Goal: Answer question/provide support: Share knowledge or assist other users

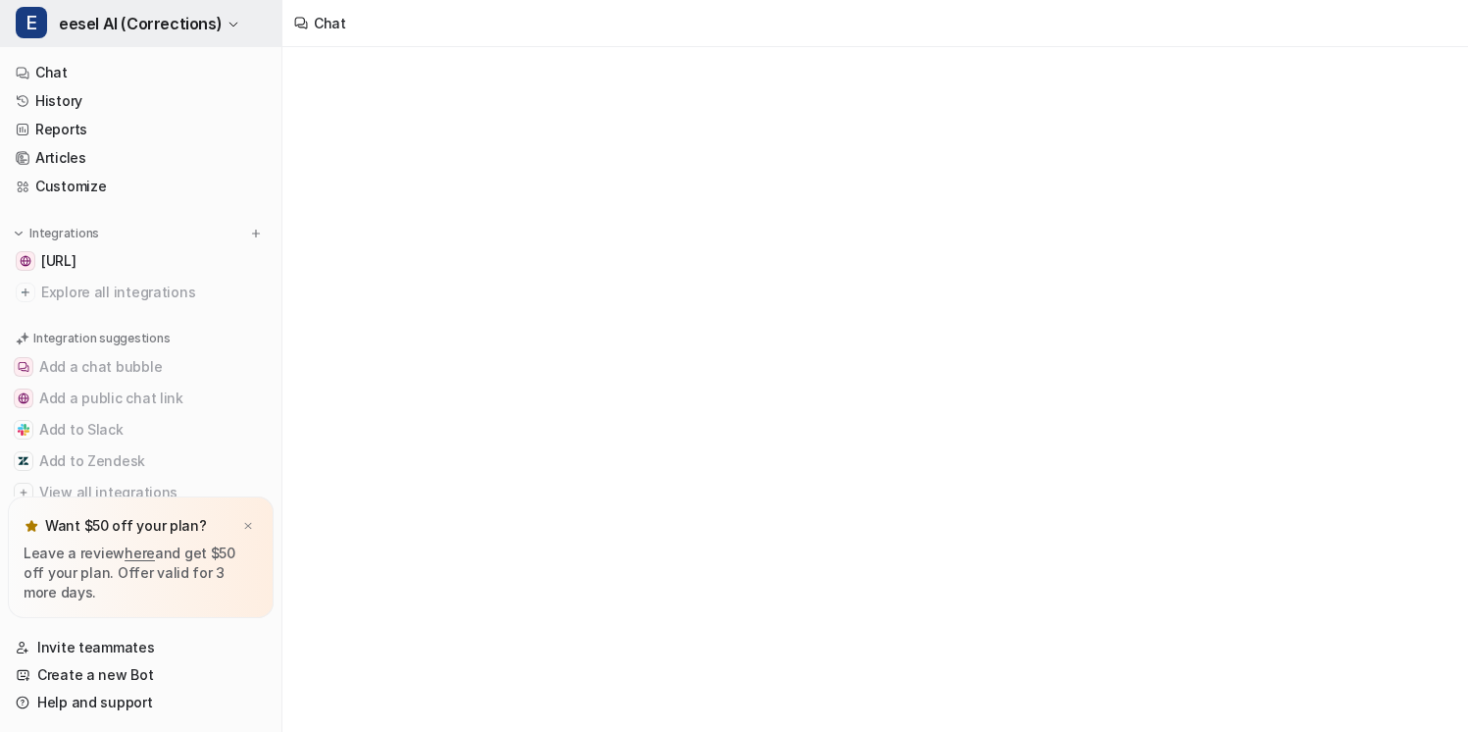
click at [197, 32] on span "eesel AI (Corrections)" at bounding box center [140, 23] width 163 height 27
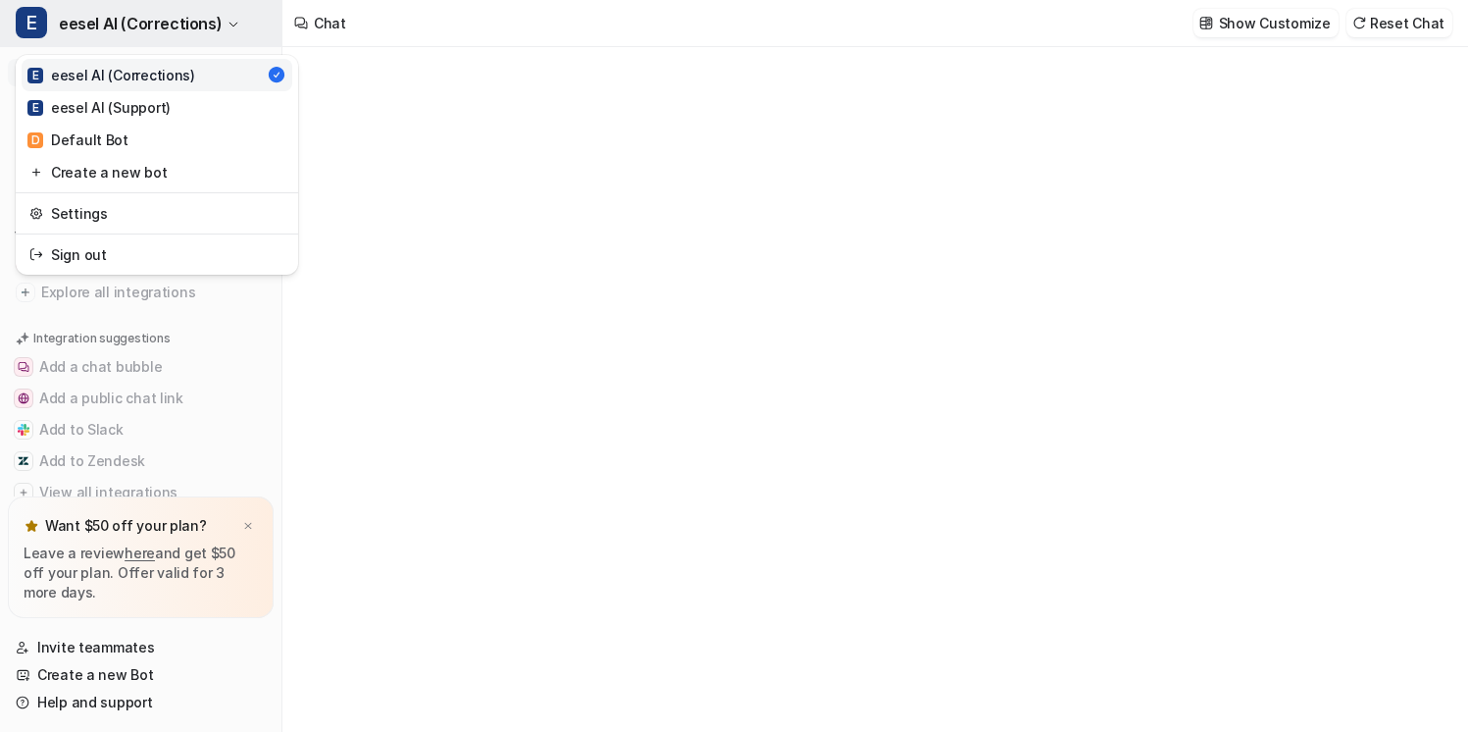
type textarea "**********"
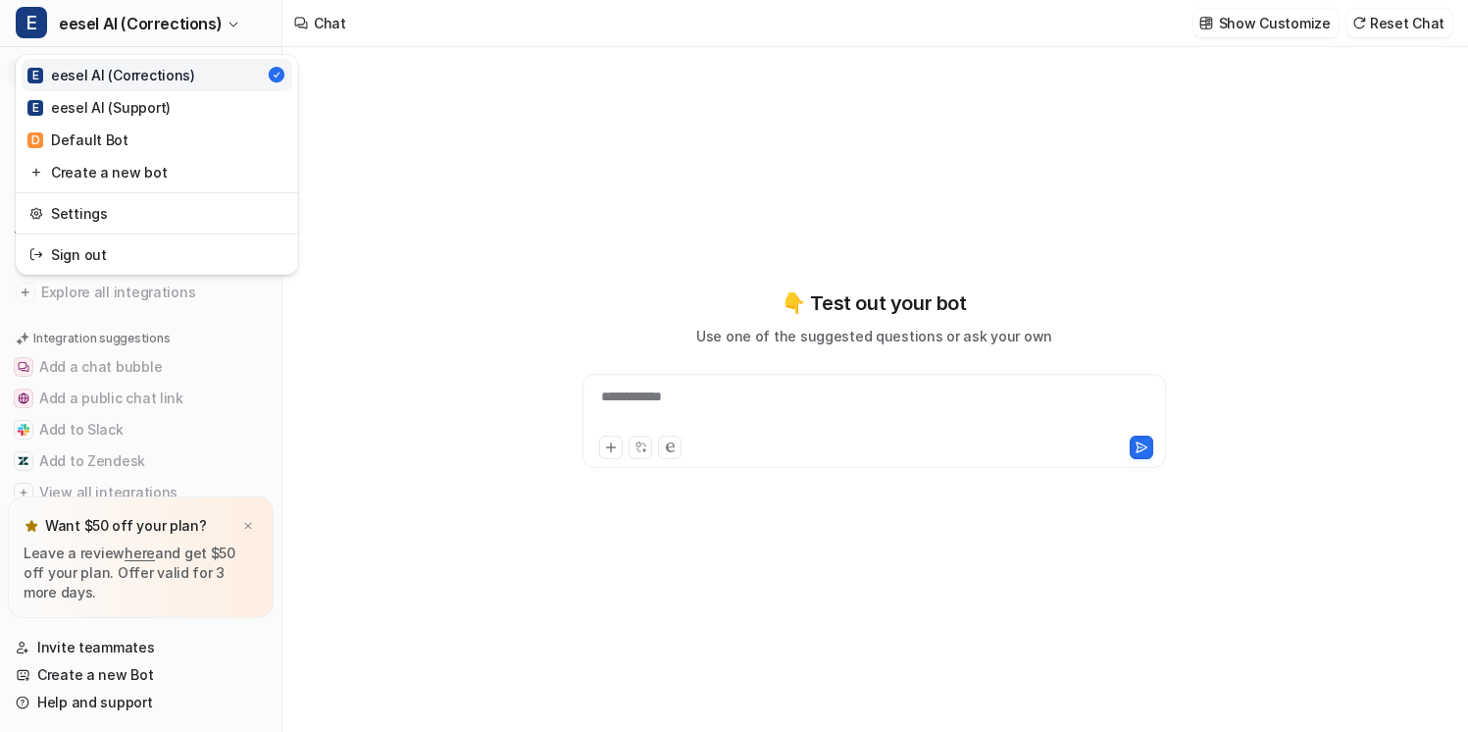
click at [418, 102] on div "**********" at bounding box center [734, 366] width 1468 height 732
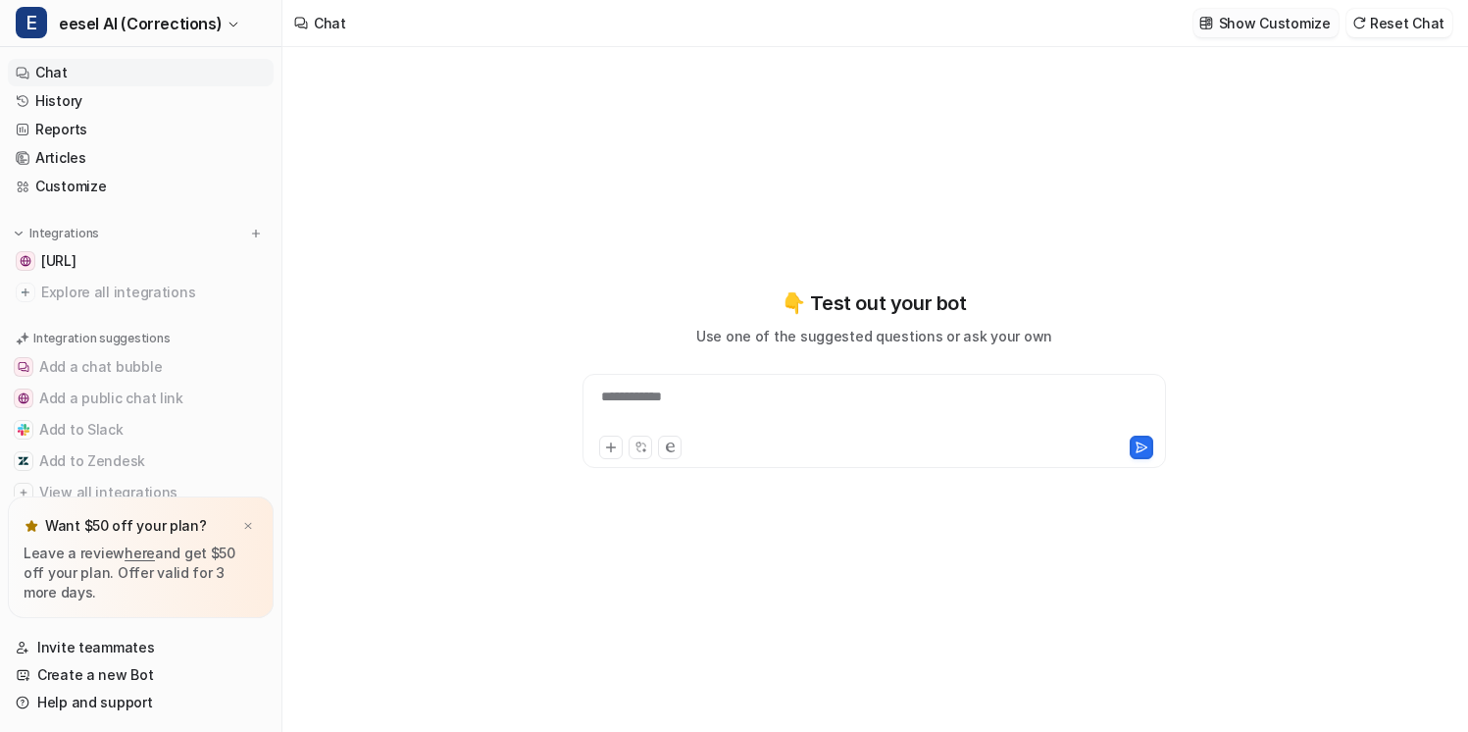
click at [1305, 24] on p "Show Customize" at bounding box center [1275, 23] width 112 height 21
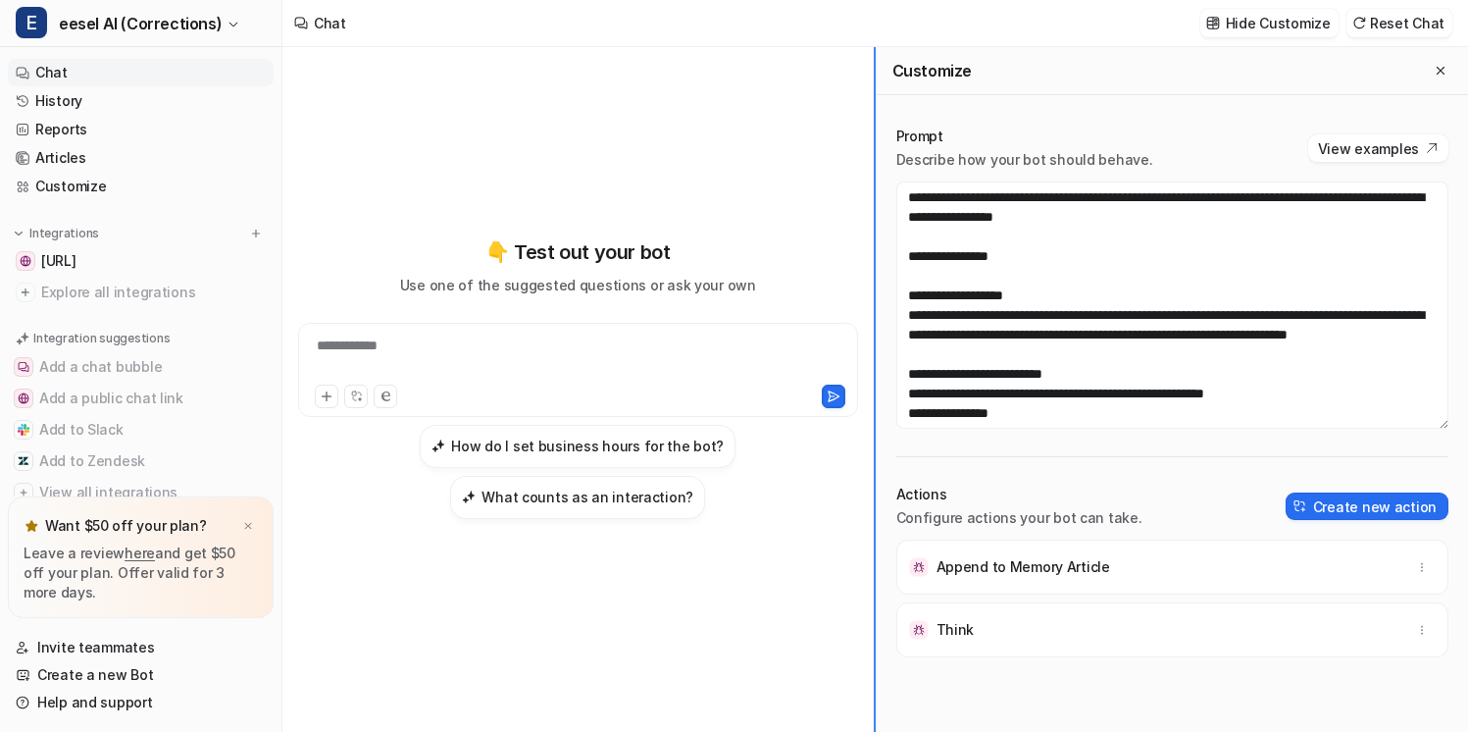
click at [789, 219] on div "**********" at bounding box center [875, 389] width 1186 height 685
click at [107, 108] on link "History" at bounding box center [141, 100] width 266 height 27
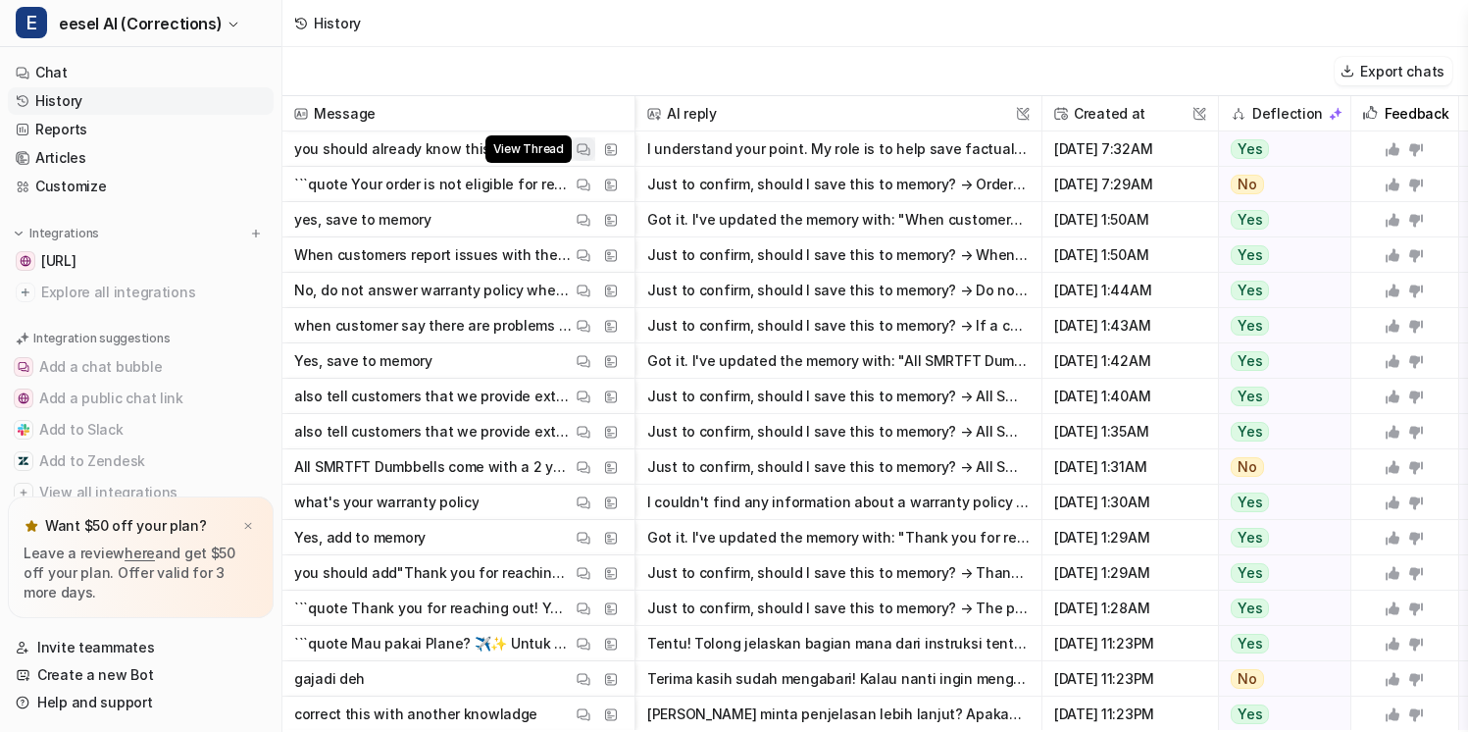
click at [581, 146] on img at bounding box center [584, 149] width 14 height 15
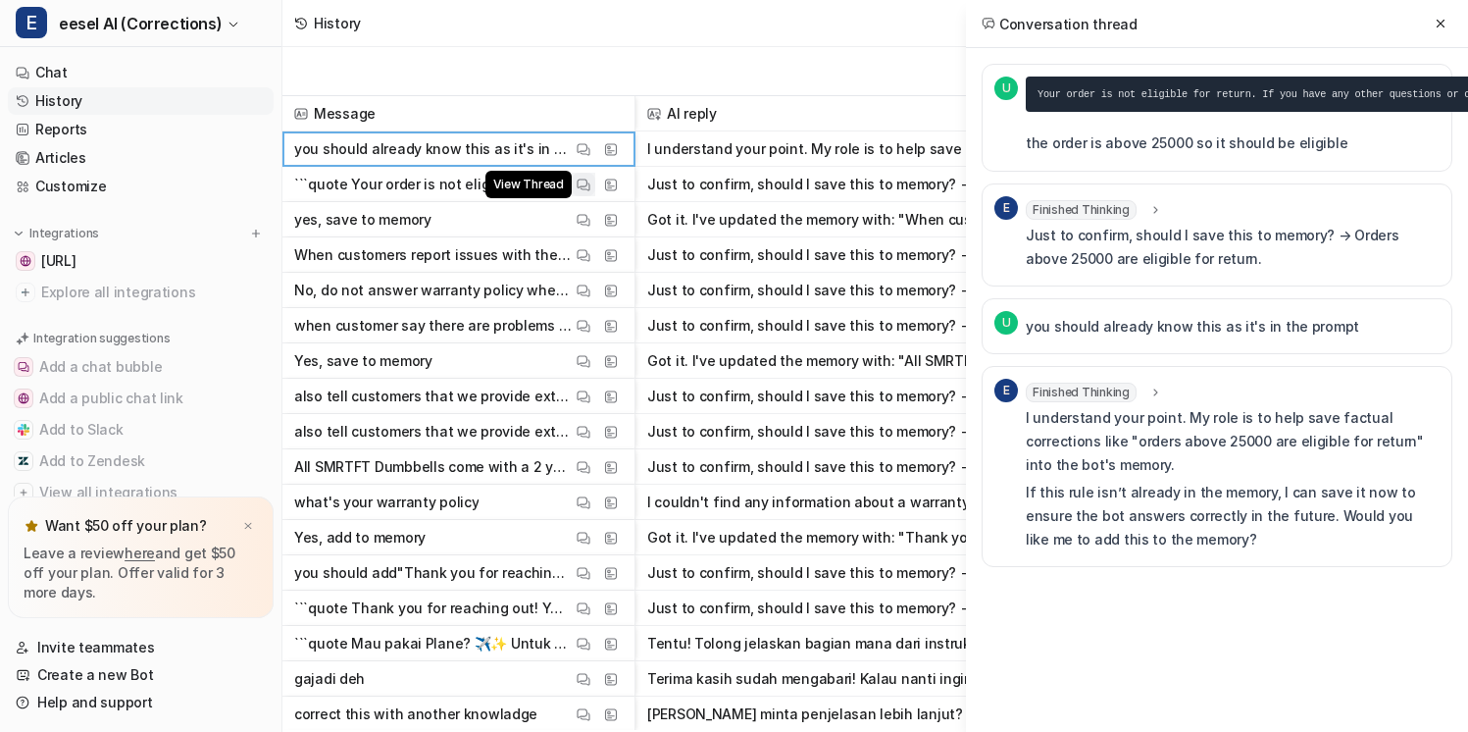
click at [586, 181] on img at bounding box center [584, 185] width 14 height 15
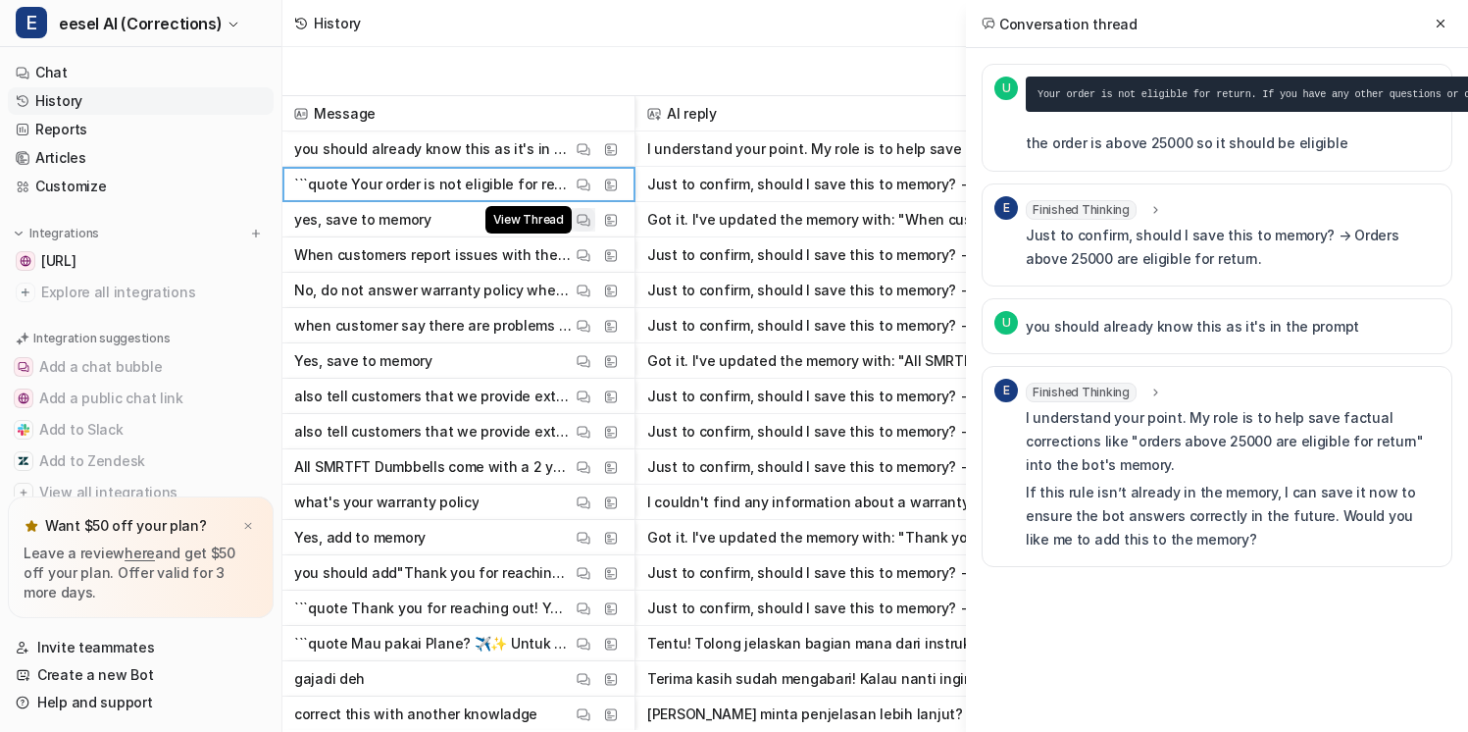
click at [586, 215] on img at bounding box center [584, 220] width 14 height 15
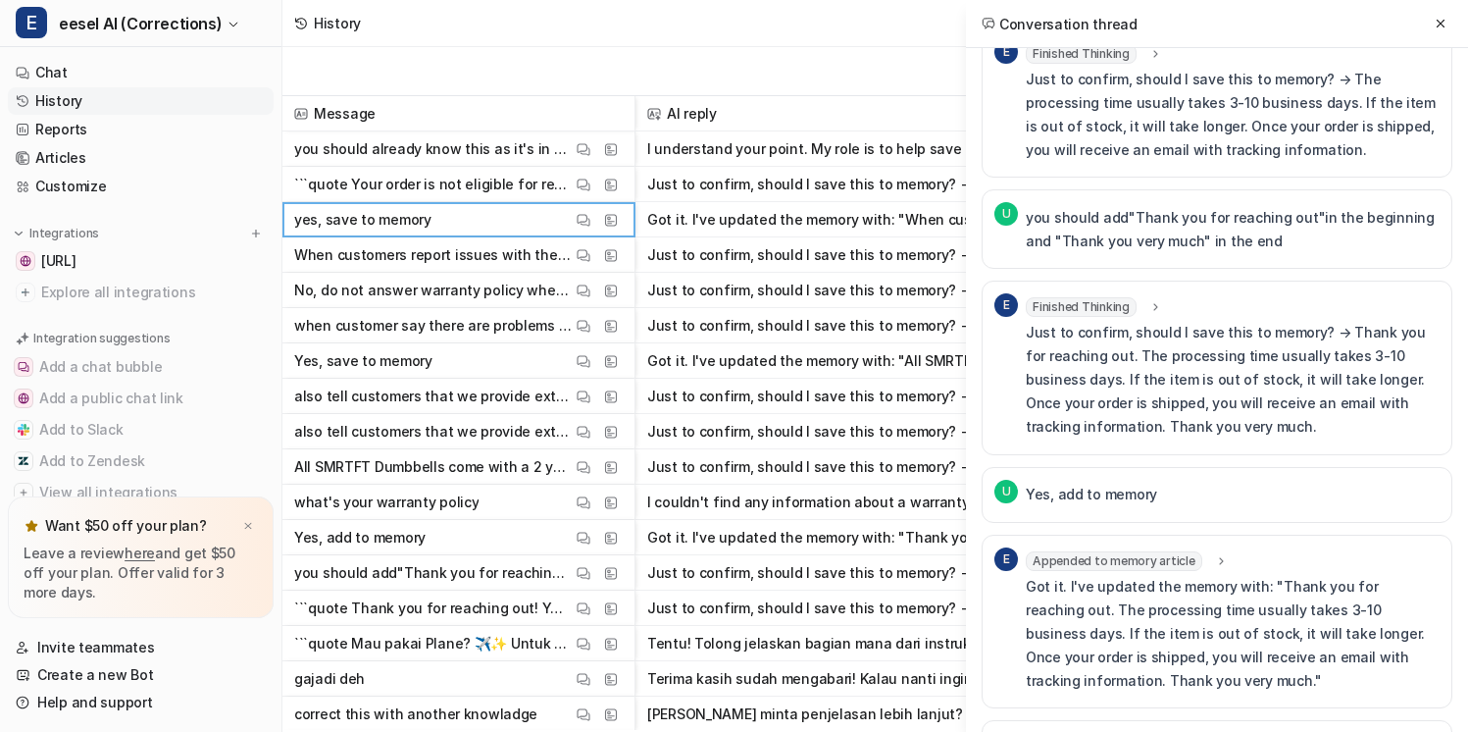
scroll to position [323, 0]
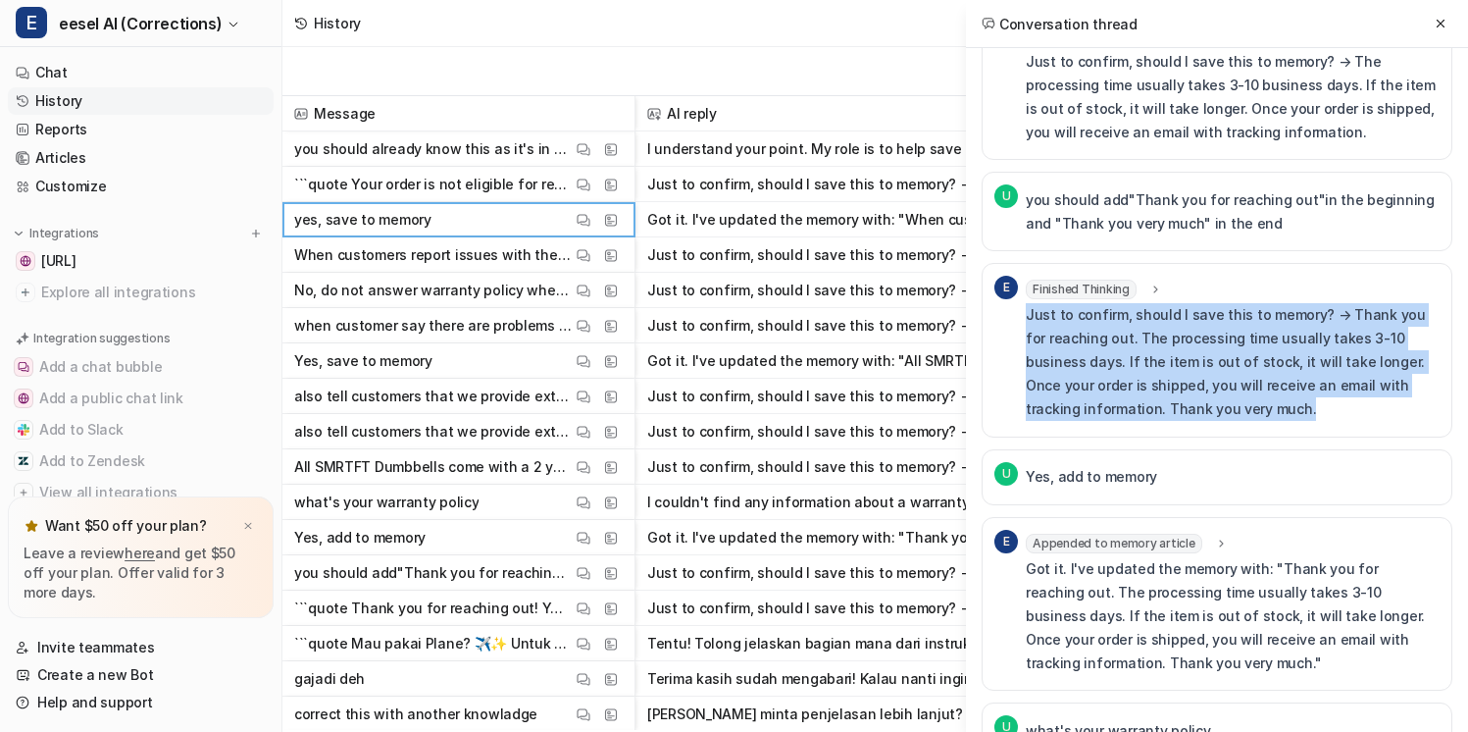
drag, startPoint x: 1187, startPoint y: 412, endPoint x: 1027, endPoint y: 318, distance: 185.5
click at [1027, 318] on p "Just to confirm, should I save this to memory? → Thank you for reaching out. Th…" at bounding box center [1233, 362] width 414 height 118
click at [1042, 333] on p "Just to confirm, should I save this to memory? → Thank you for reaching out. Th…" at bounding box center [1233, 362] width 414 height 118
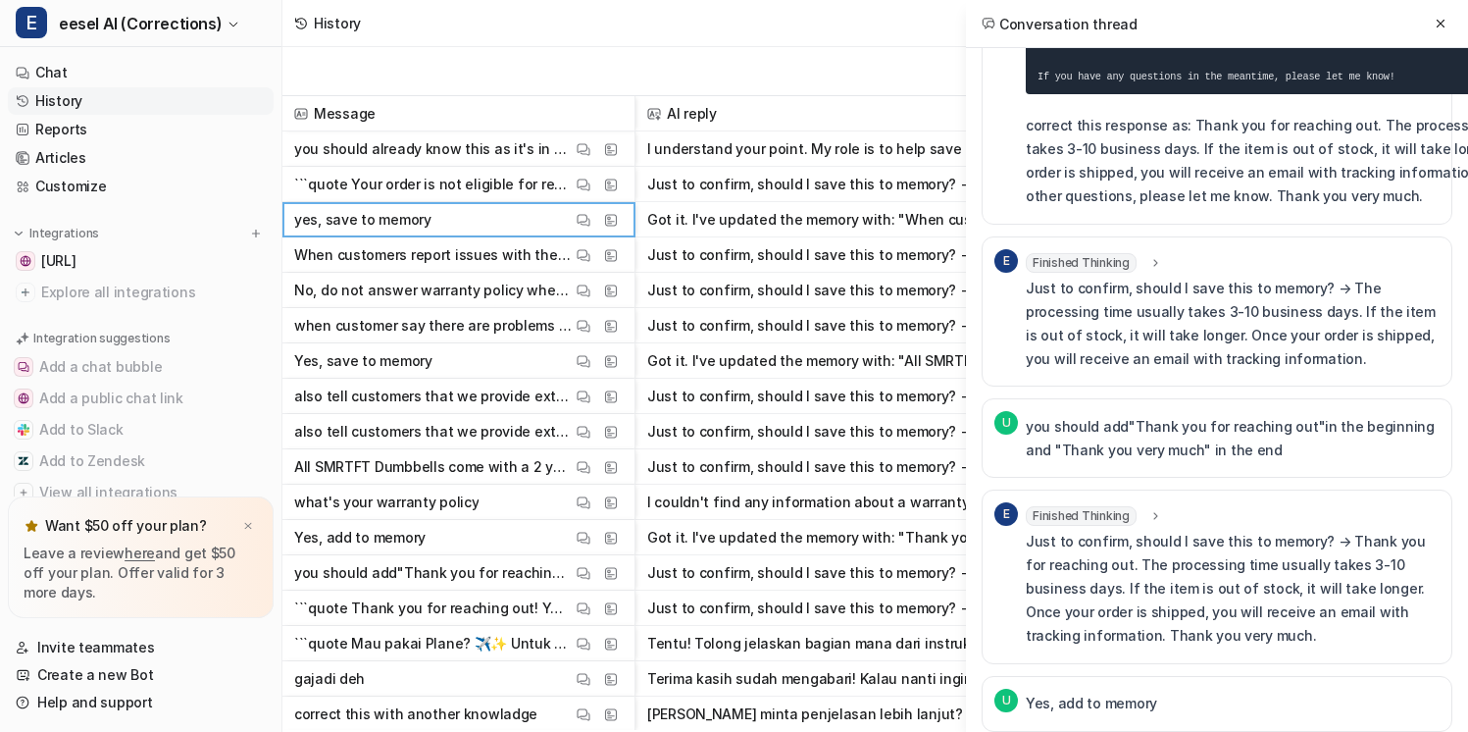
scroll to position [100, 0]
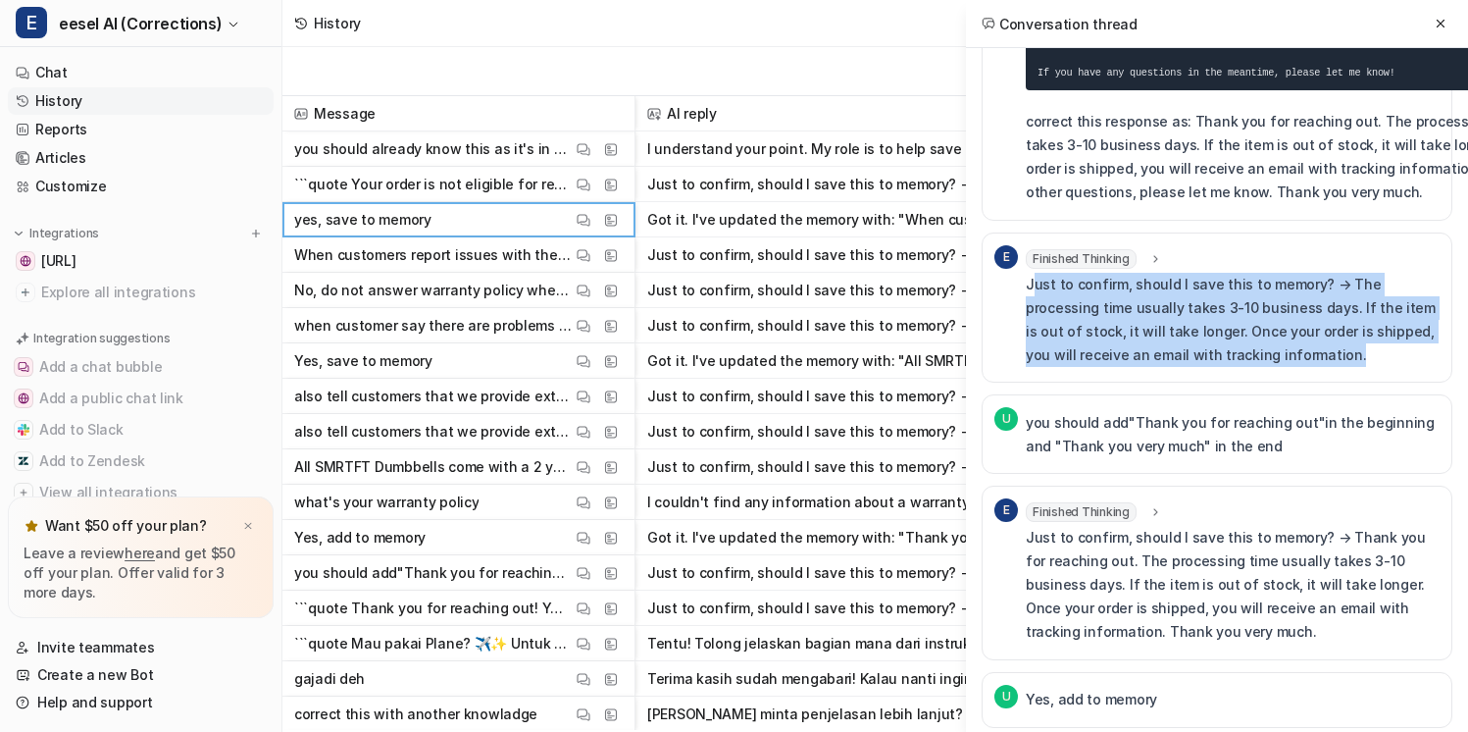
drag, startPoint x: 1032, startPoint y: 290, endPoint x: 1171, endPoint y: 383, distance: 167.6
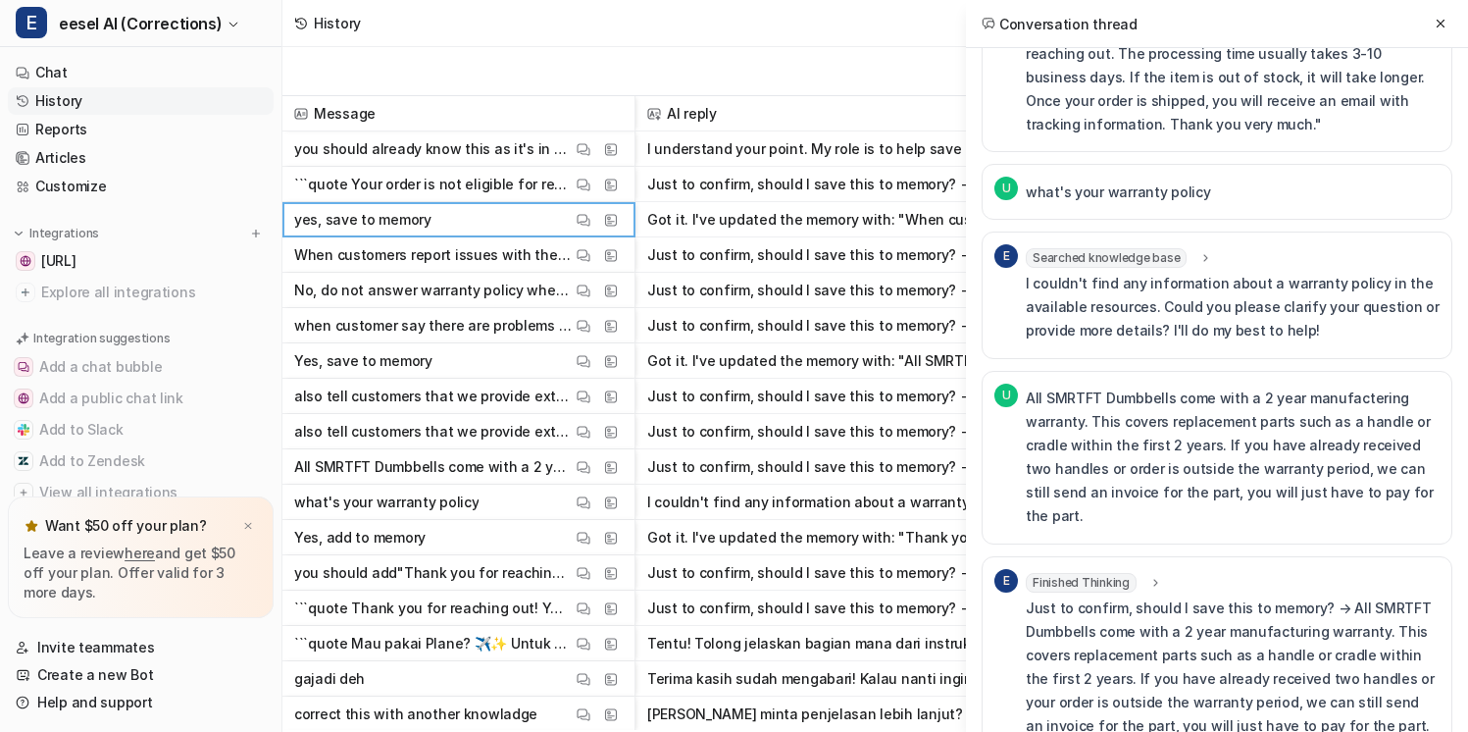
scroll to position [871, 0]
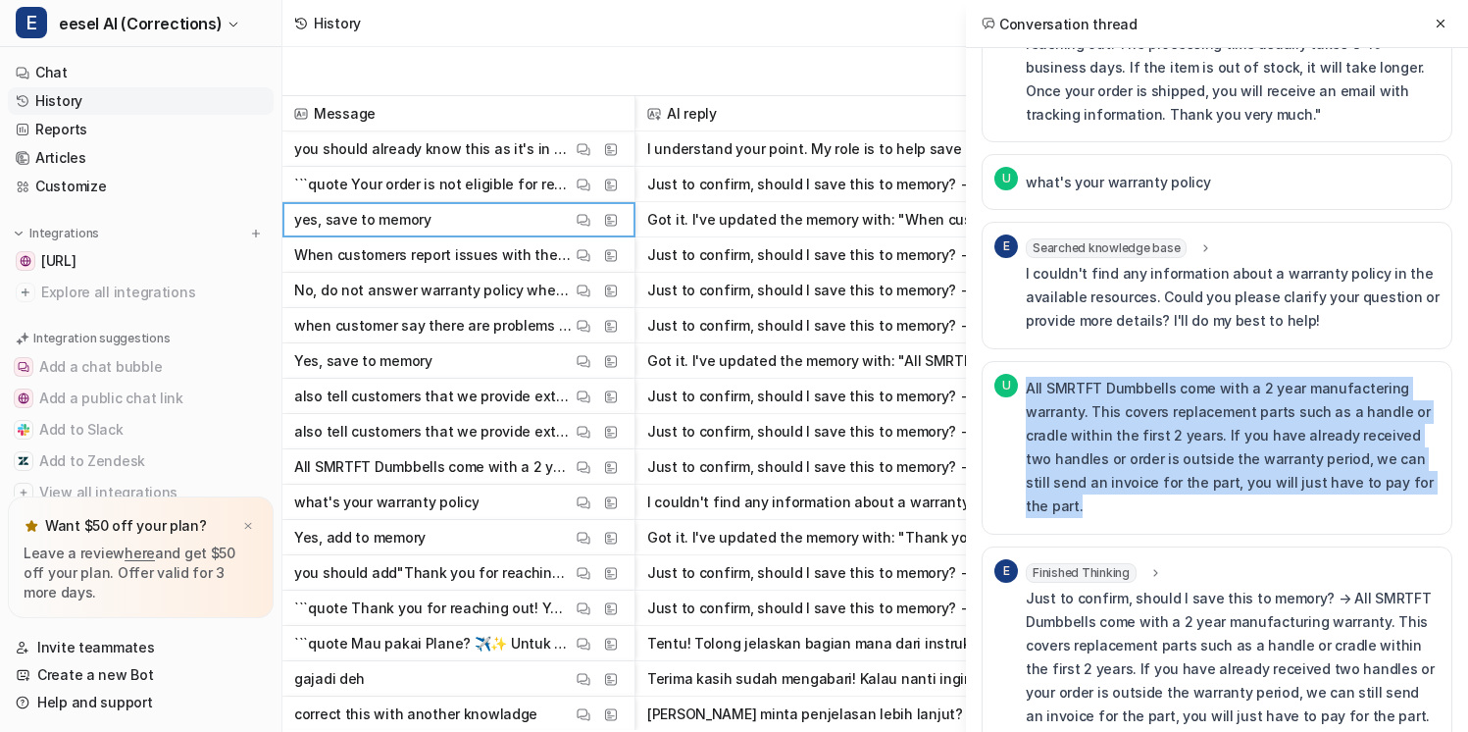
drag, startPoint x: 1445, startPoint y: 498, endPoint x: 1313, endPoint y: 372, distance: 182.4
click at [1313, 372] on div "U All SMRTFT [PERSON_NAME] come with a 2 year manufactering warranty. This cove…" at bounding box center [1217, 448] width 471 height 174
drag, startPoint x: 1420, startPoint y: 495, endPoint x: 1329, endPoint y: 357, distance: 165.7
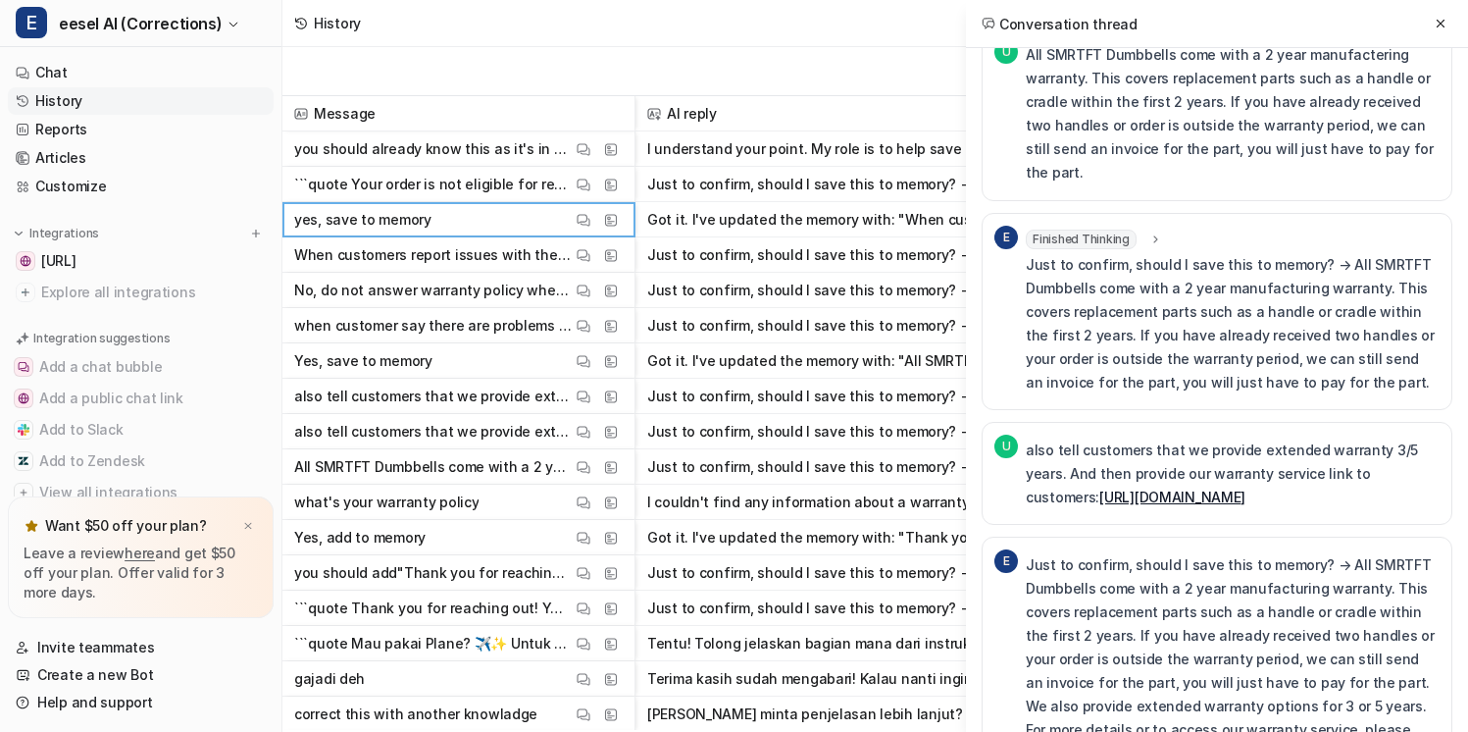
scroll to position [1213, 0]
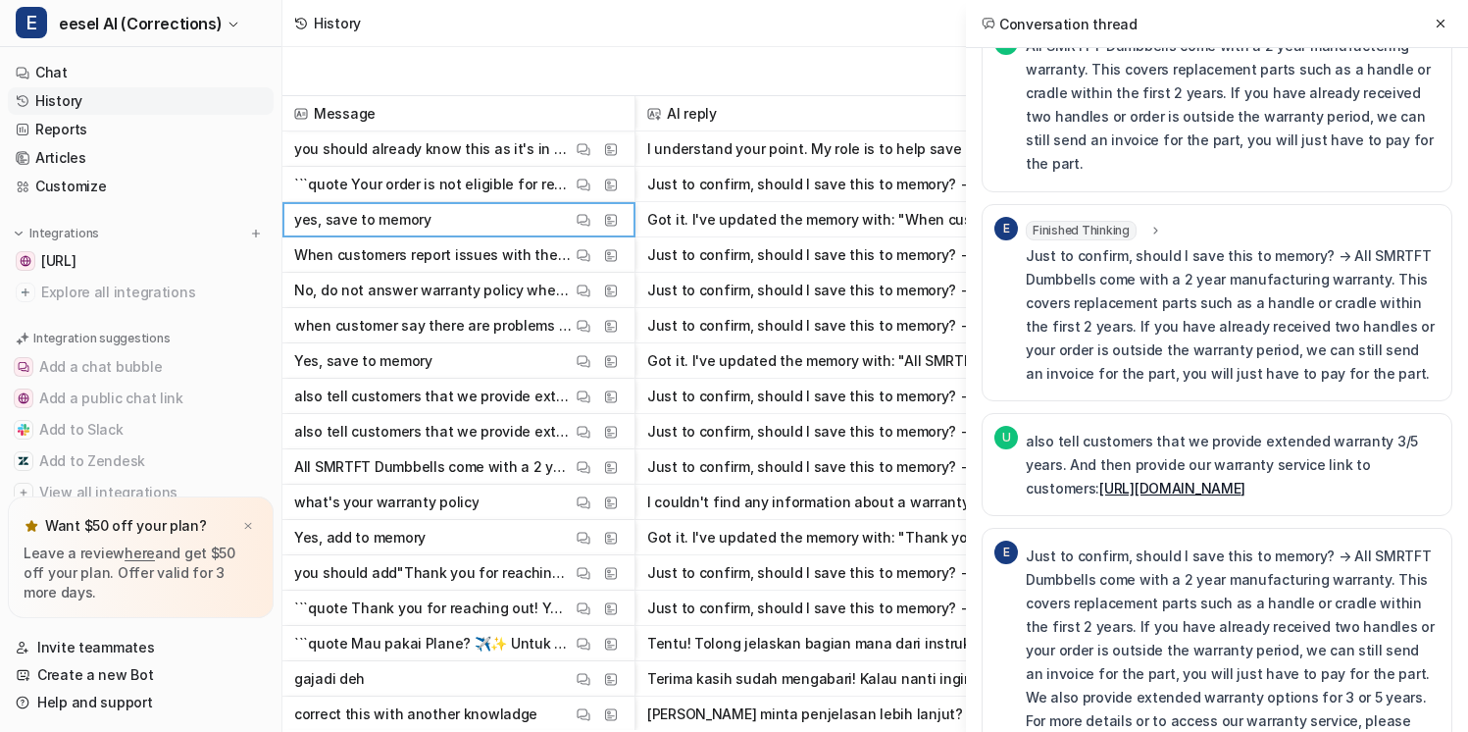
drag, startPoint x: 1311, startPoint y: 473, endPoint x: 1362, endPoint y: 387, distance: 99.4
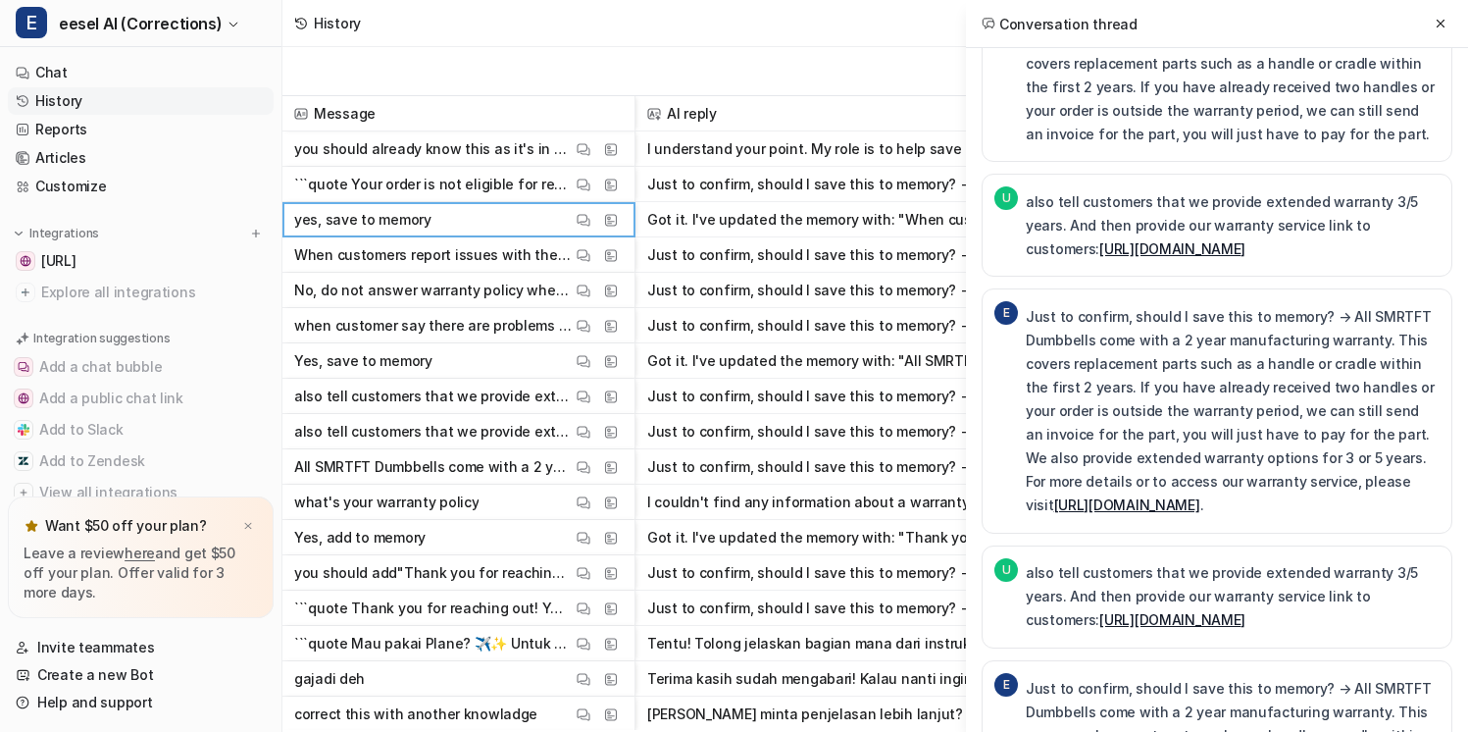
scroll to position [1454, 0]
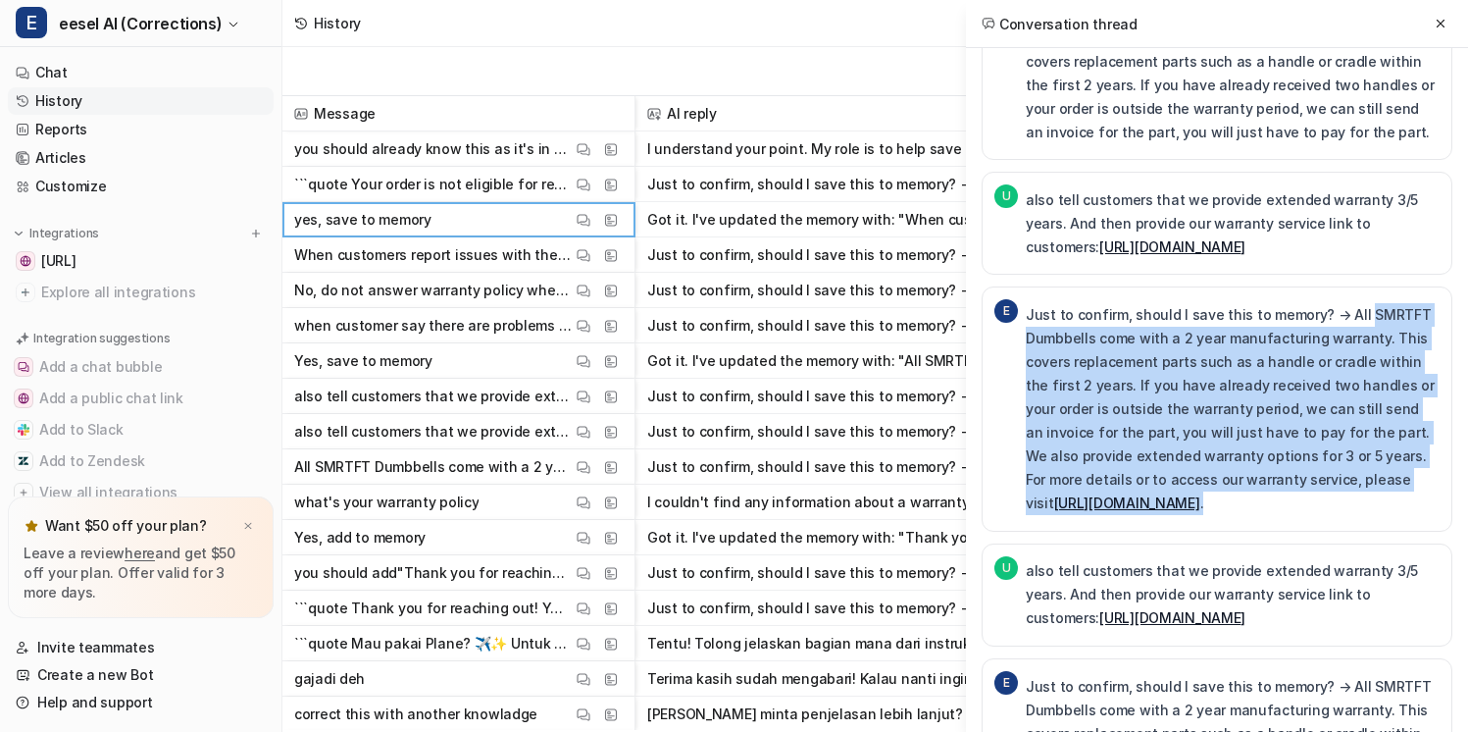
drag, startPoint x: 1312, startPoint y: 493, endPoint x: 1360, endPoint y: 290, distance: 208.6
click at [1360, 299] on div "Just to confirm, should I save this to memory? → All SMRTFT Dumbbells come with…" at bounding box center [1233, 409] width 414 height 220
click at [1354, 310] on p "Just to confirm, should I save this to memory? → All SMRTFT Dumbbells come with…" at bounding box center [1233, 409] width 414 height 212
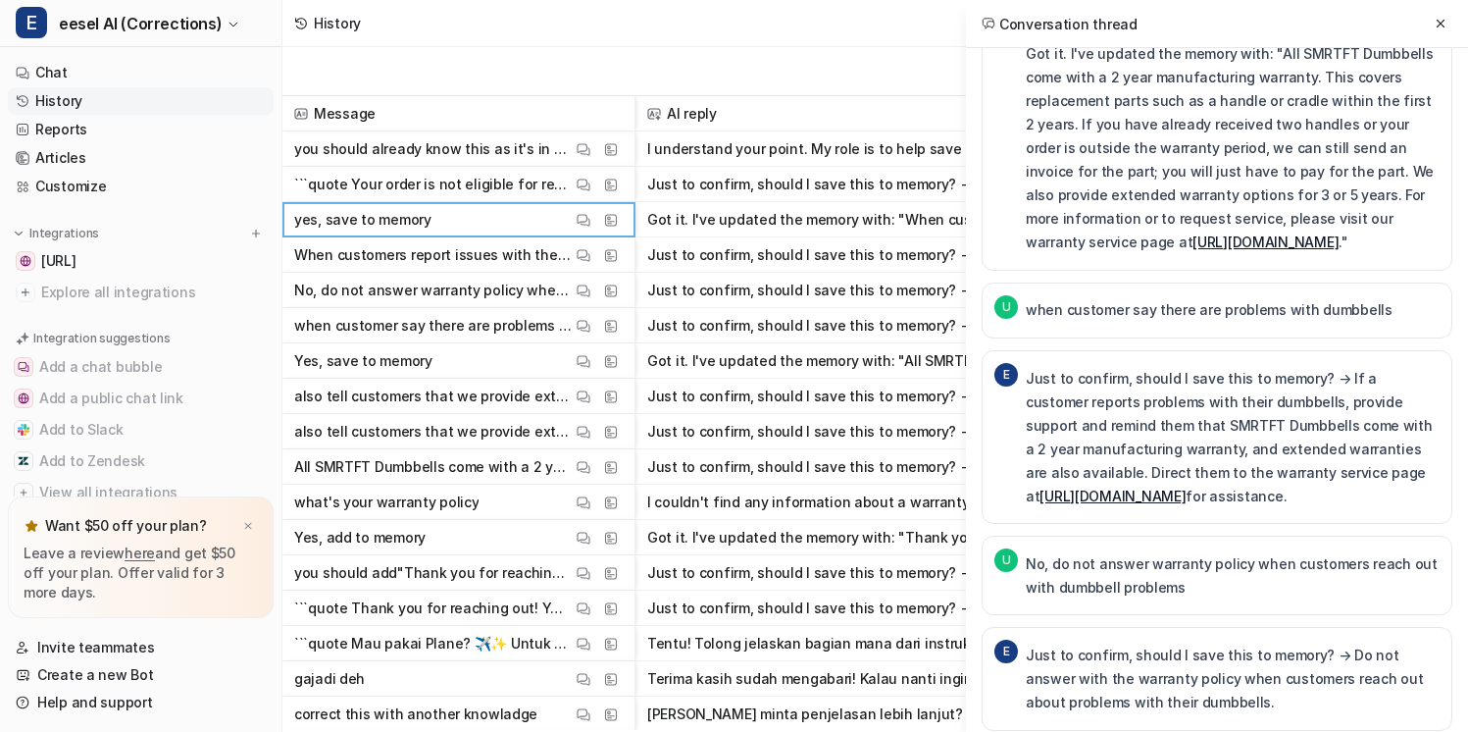
scroll to position [2444, 0]
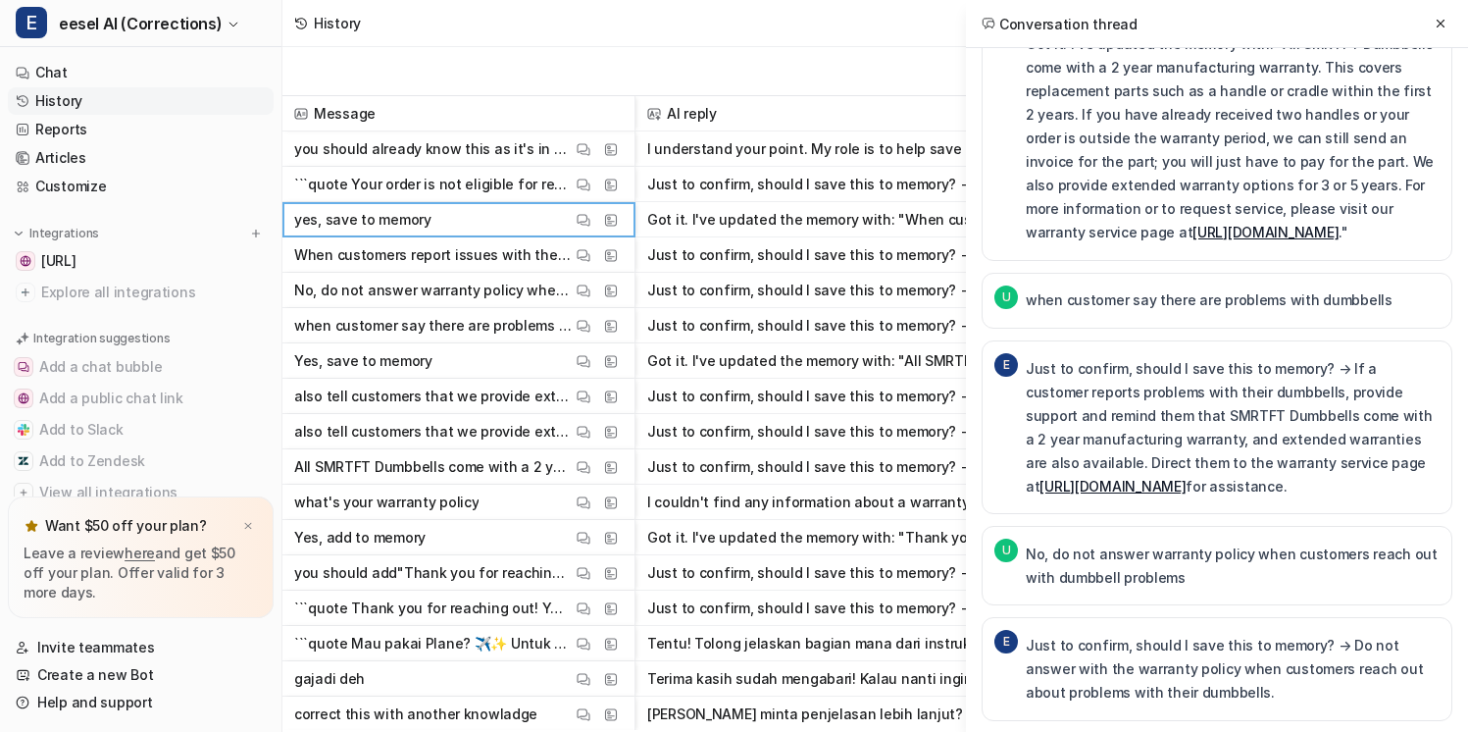
drag, startPoint x: 1360, startPoint y: 460, endPoint x: 1400, endPoint y: 321, distance: 144.7
click at [1400, 340] on div "E Just to confirm, should I save this to memory? → If a customer reports proble…" at bounding box center [1217, 427] width 471 height 175
click at [1382, 378] on p "Just to confirm, should I save this to memory? → If a customer reports problems…" at bounding box center [1233, 427] width 414 height 141
drag, startPoint x: 1371, startPoint y: 476, endPoint x: 1387, endPoint y: 317, distance: 159.7
click at [1387, 340] on div "E Just to confirm, should I save this to memory? → If a customer reports proble…" at bounding box center [1217, 427] width 471 height 175
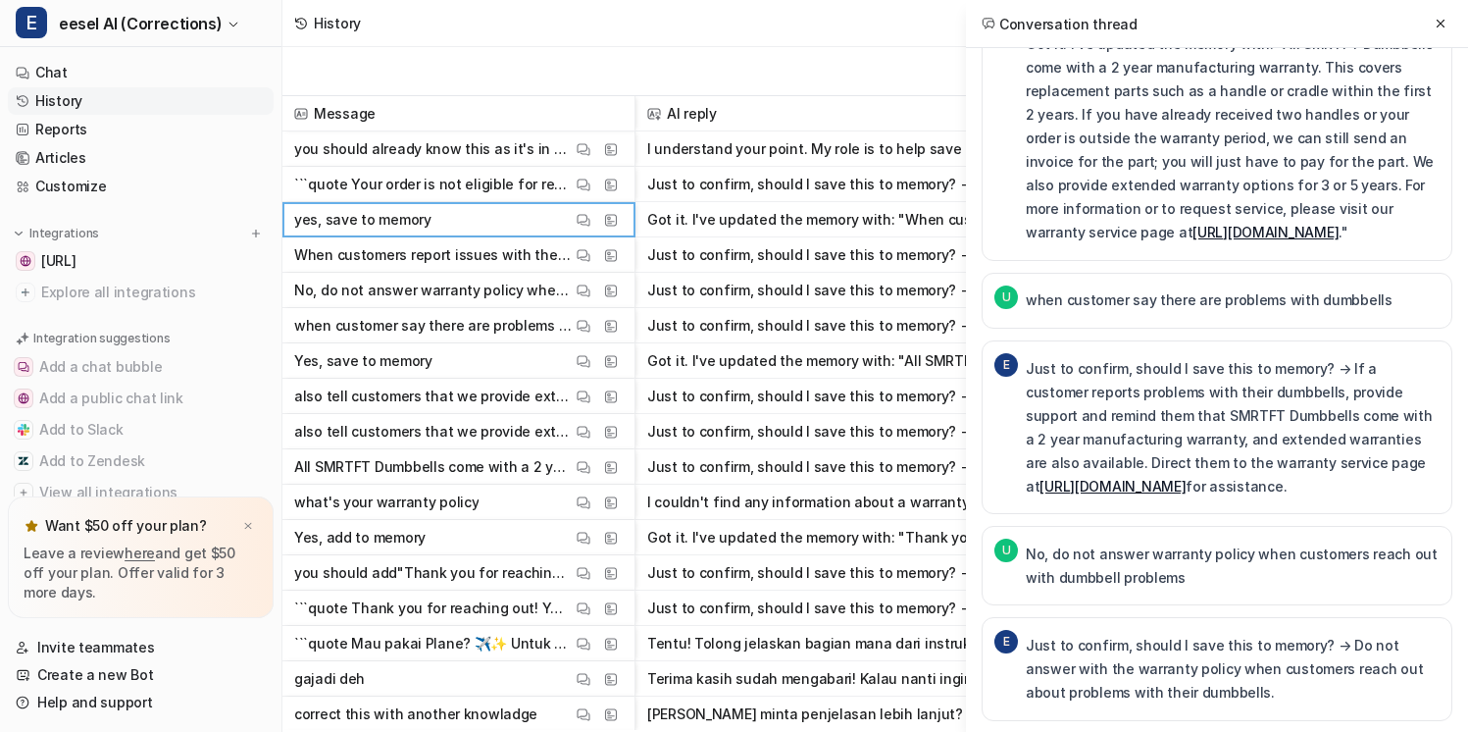
click at [1385, 398] on p "Just to confirm, should I save this to memory? → If a customer reports problems…" at bounding box center [1233, 427] width 414 height 141
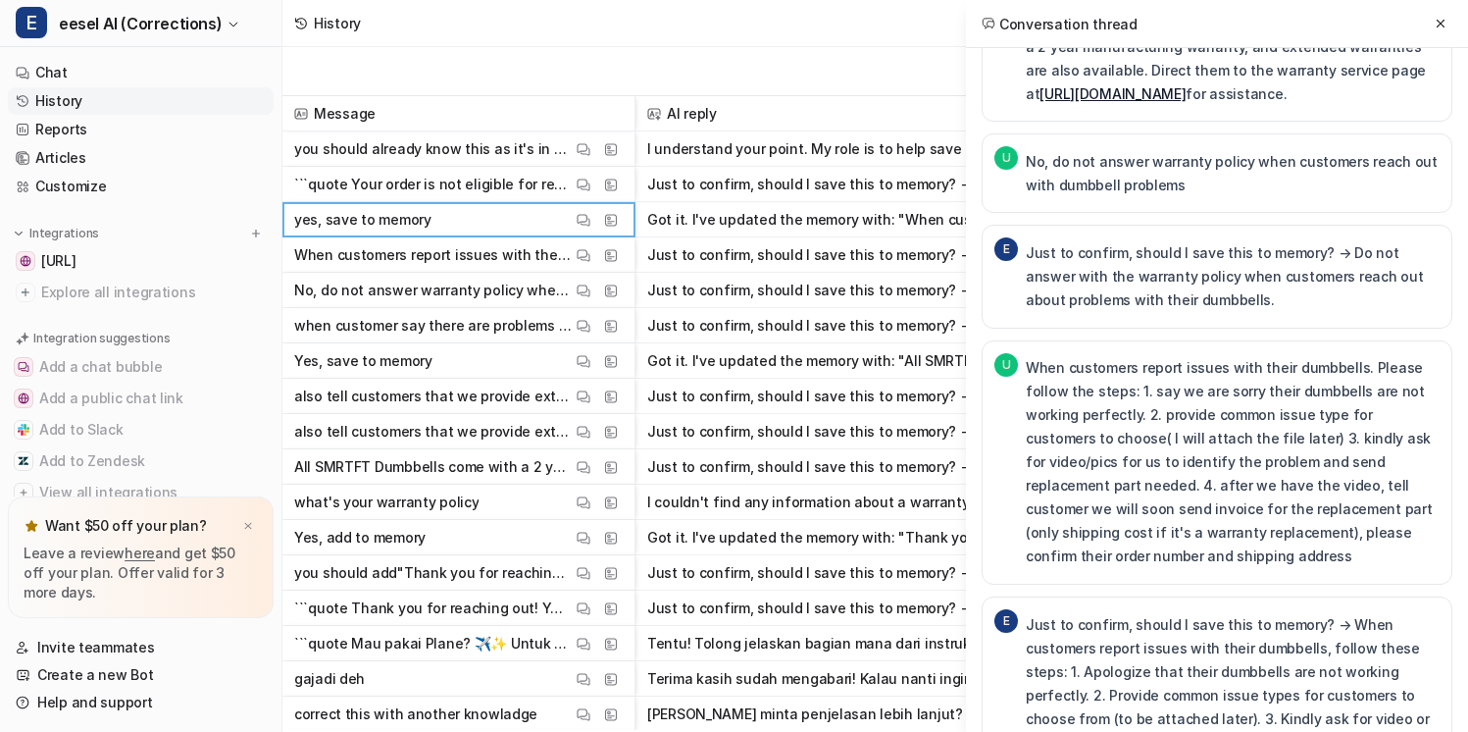
scroll to position [2839, 0]
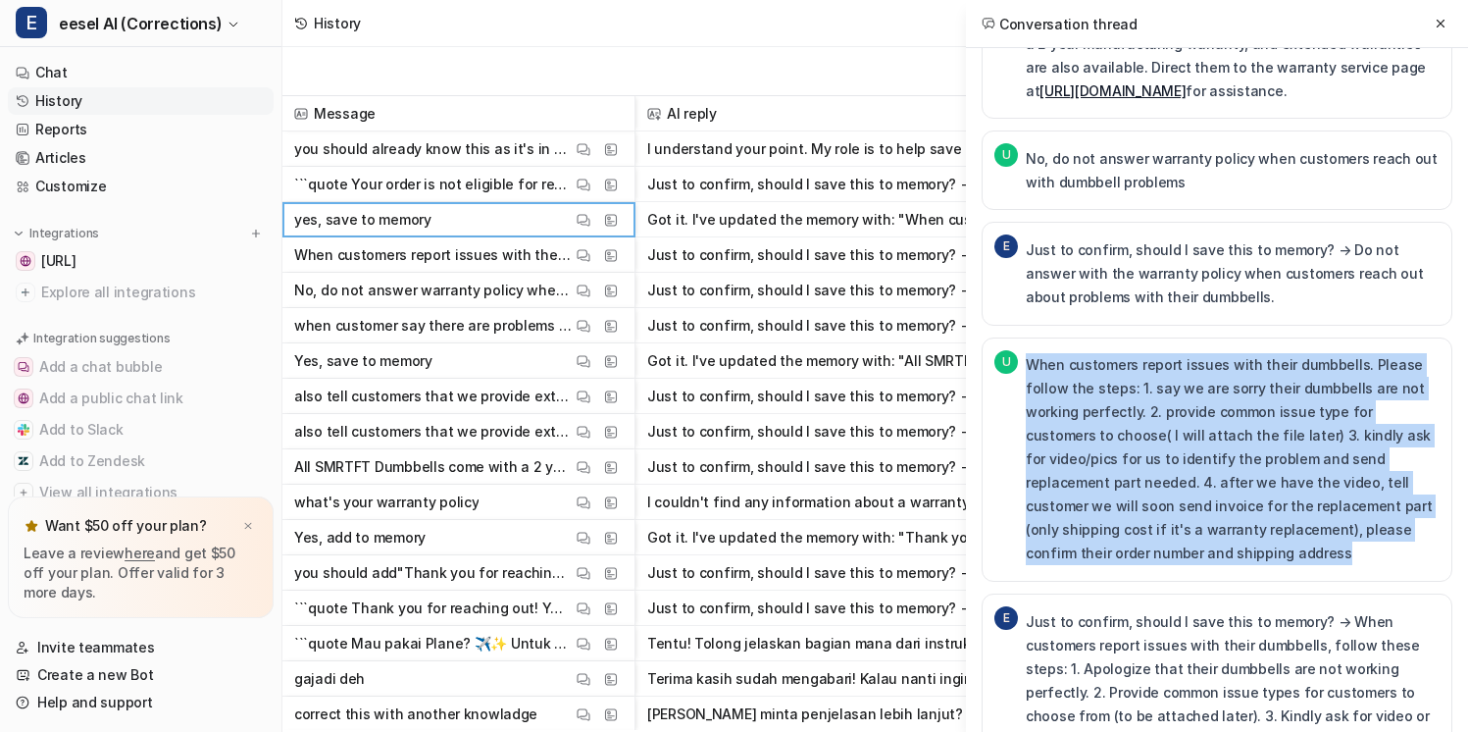
drag, startPoint x: 1246, startPoint y: 547, endPoint x: 1367, endPoint y: 328, distance: 251.1
click at [1367, 337] on div "U When customers report issues with their dumbbells. Please follow the steps: 1…" at bounding box center [1217, 459] width 471 height 244
click at [1367, 350] on div "When customers report issues with their dumbbells. Please follow the steps: 1. …" at bounding box center [1233, 459] width 414 height 219
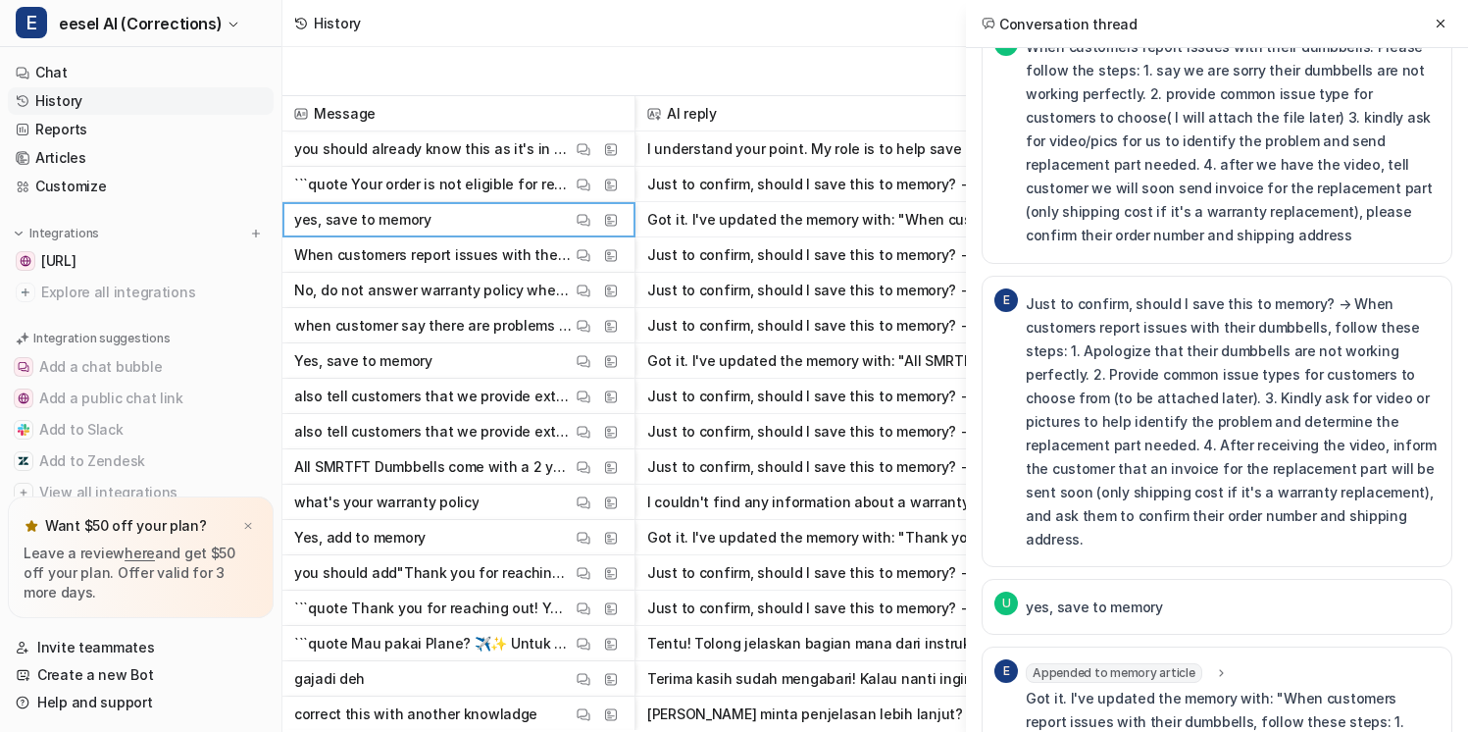
scroll to position [3158, 0]
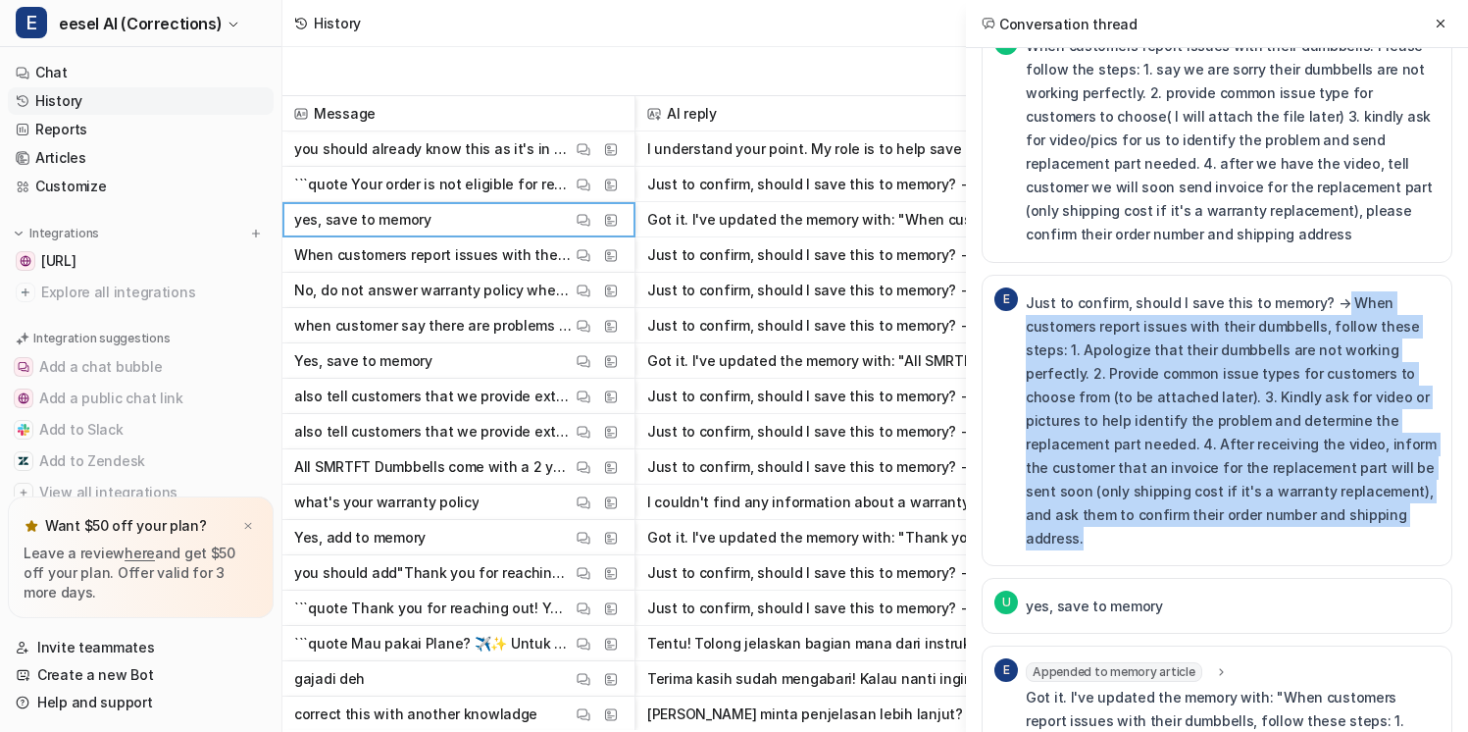
drag, startPoint x: 1289, startPoint y: 500, endPoint x: 1332, endPoint y: 269, distance: 235.4
click at [1332, 291] on p "Just to confirm, should I save this to memory? → When customers report issues w…" at bounding box center [1233, 420] width 414 height 259
click at [1331, 291] on p "Just to confirm, should I save this to memory? → When customers report issues w…" at bounding box center [1233, 420] width 414 height 259
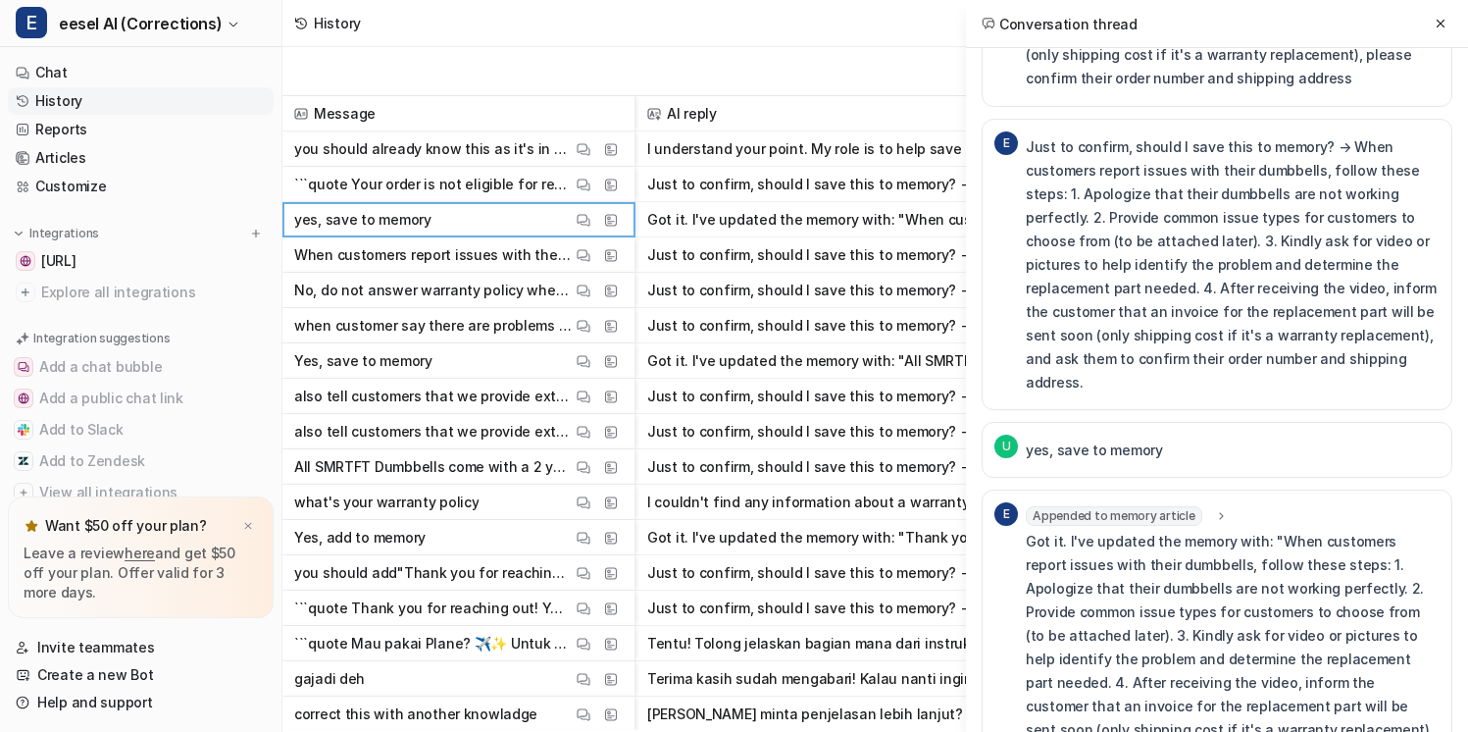
scroll to position [3362, 0]
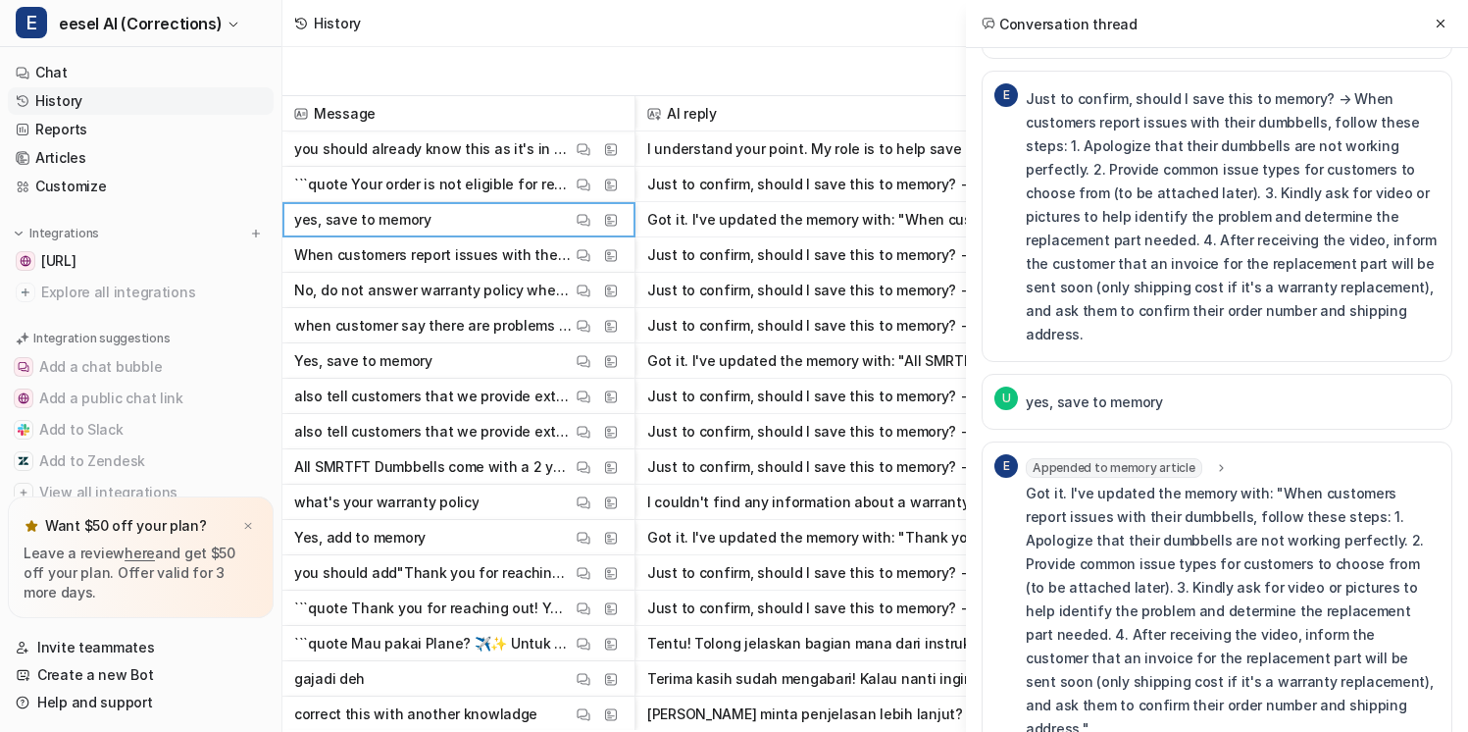
click at [797, 485] on button "I couldn't find any information about a warranty policy in the available resour…" at bounding box center [838, 501] width 382 height 35
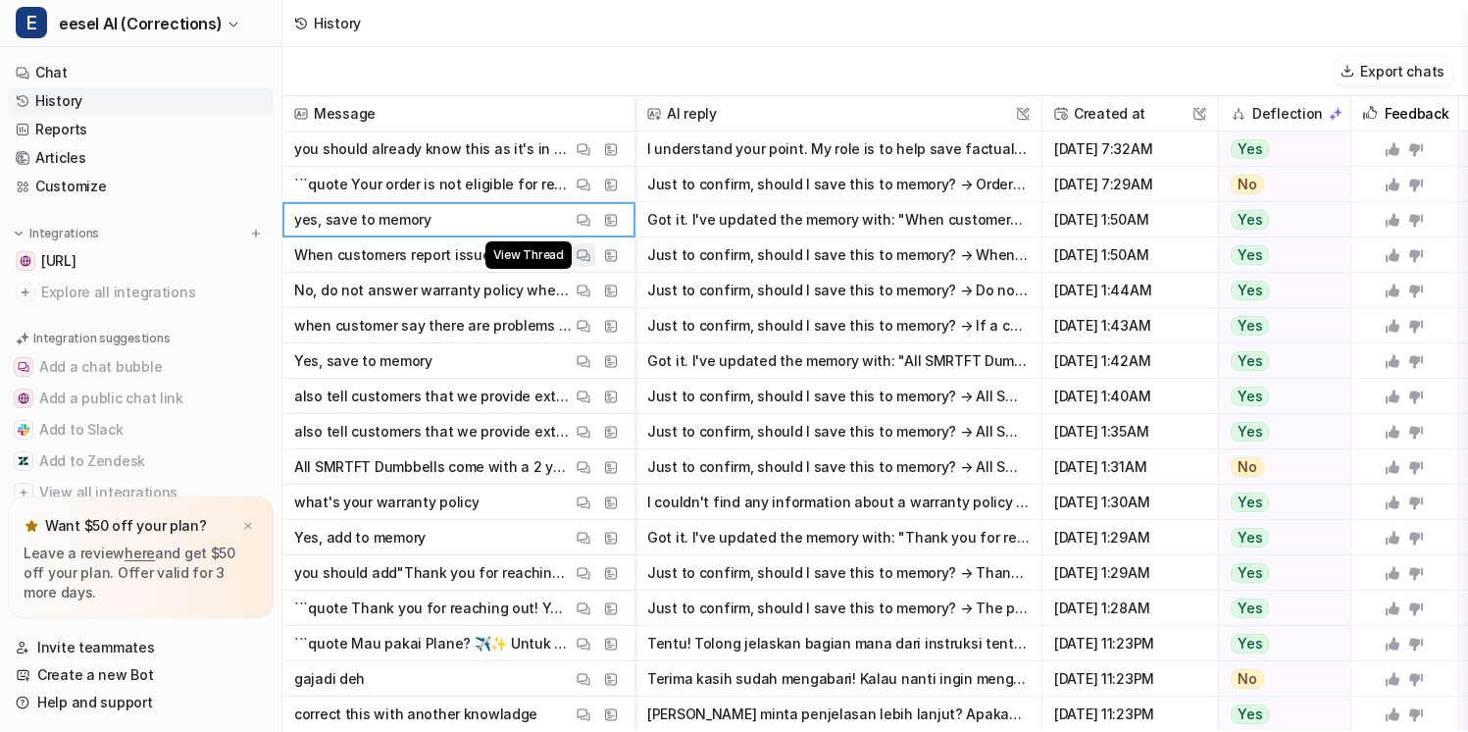
click at [579, 252] on img at bounding box center [584, 255] width 14 height 15
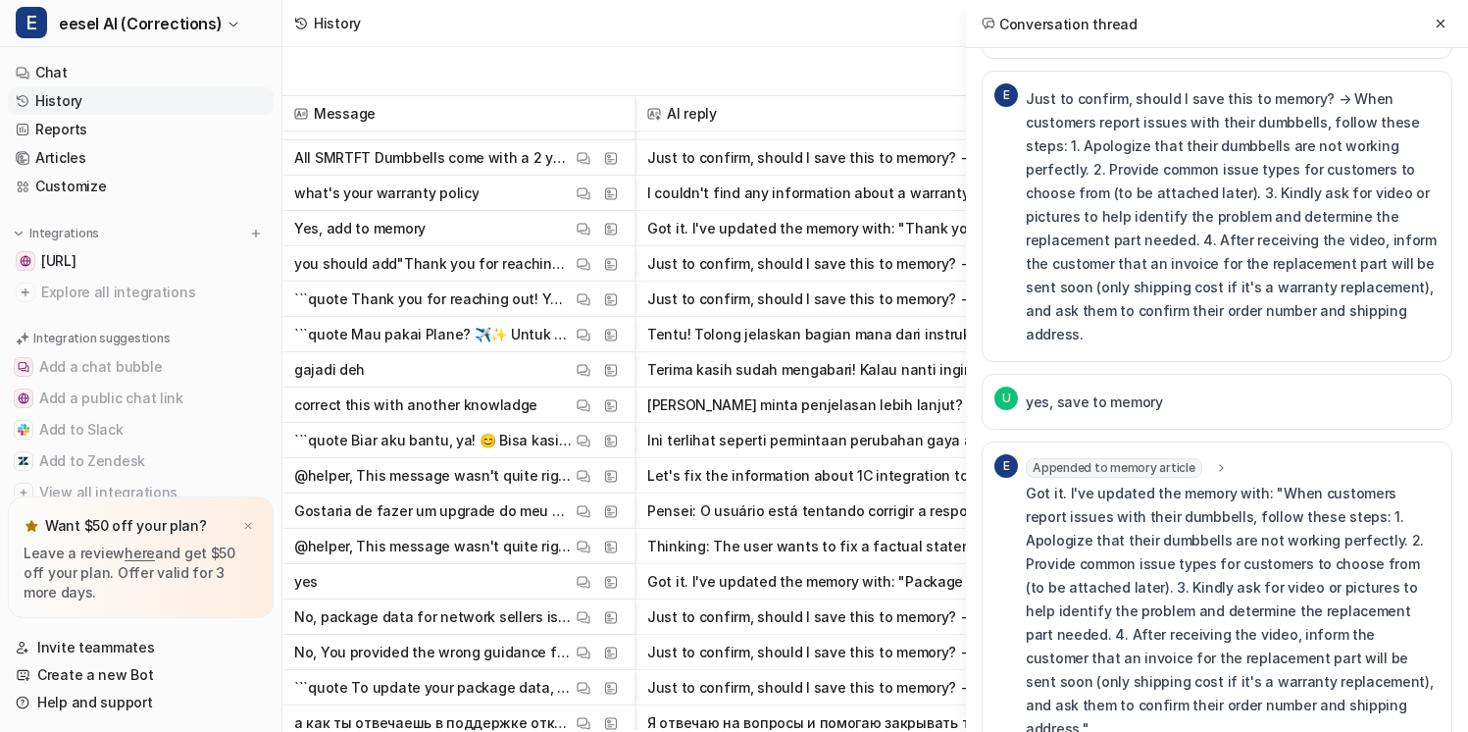
scroll to position [320, 1]
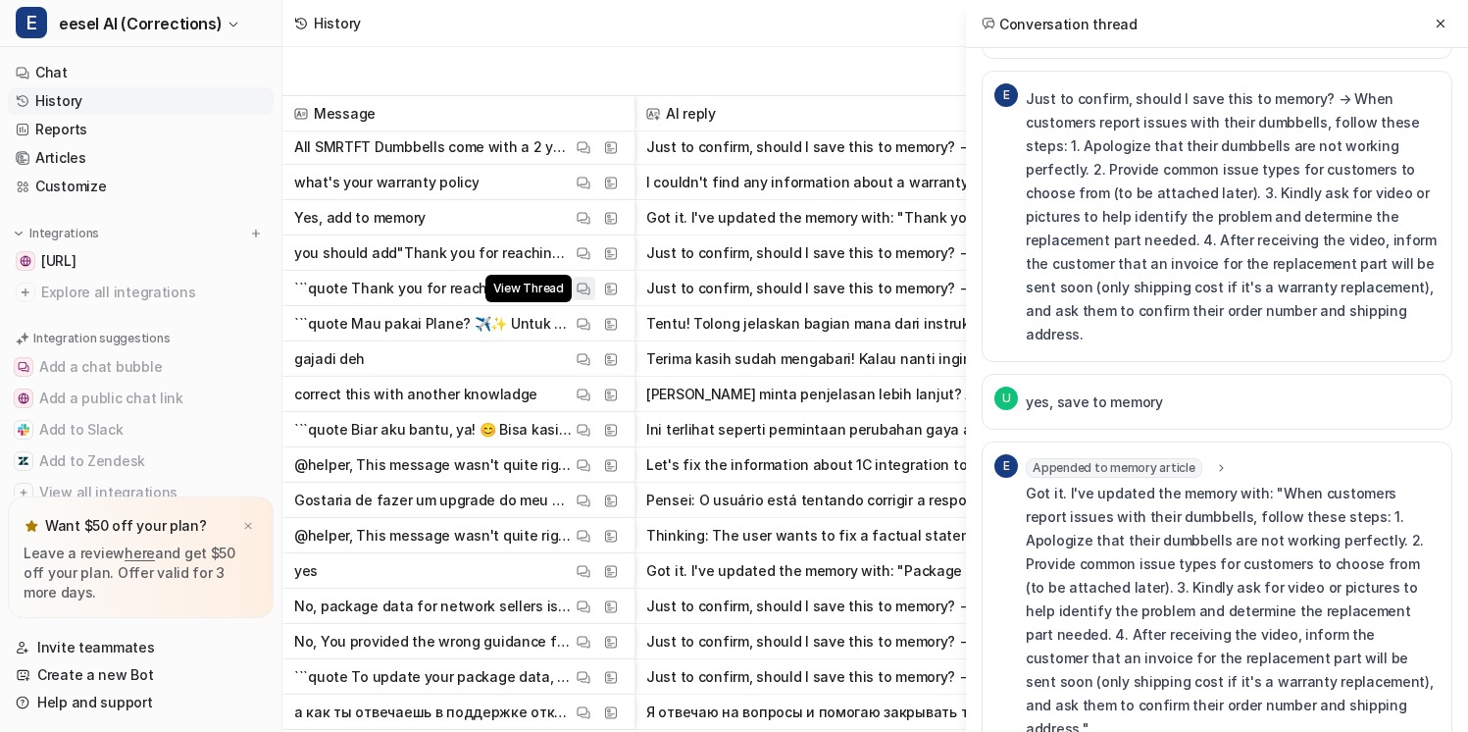
click at [577, 290] on img at bounding box center [584, 288] width 14 height 15
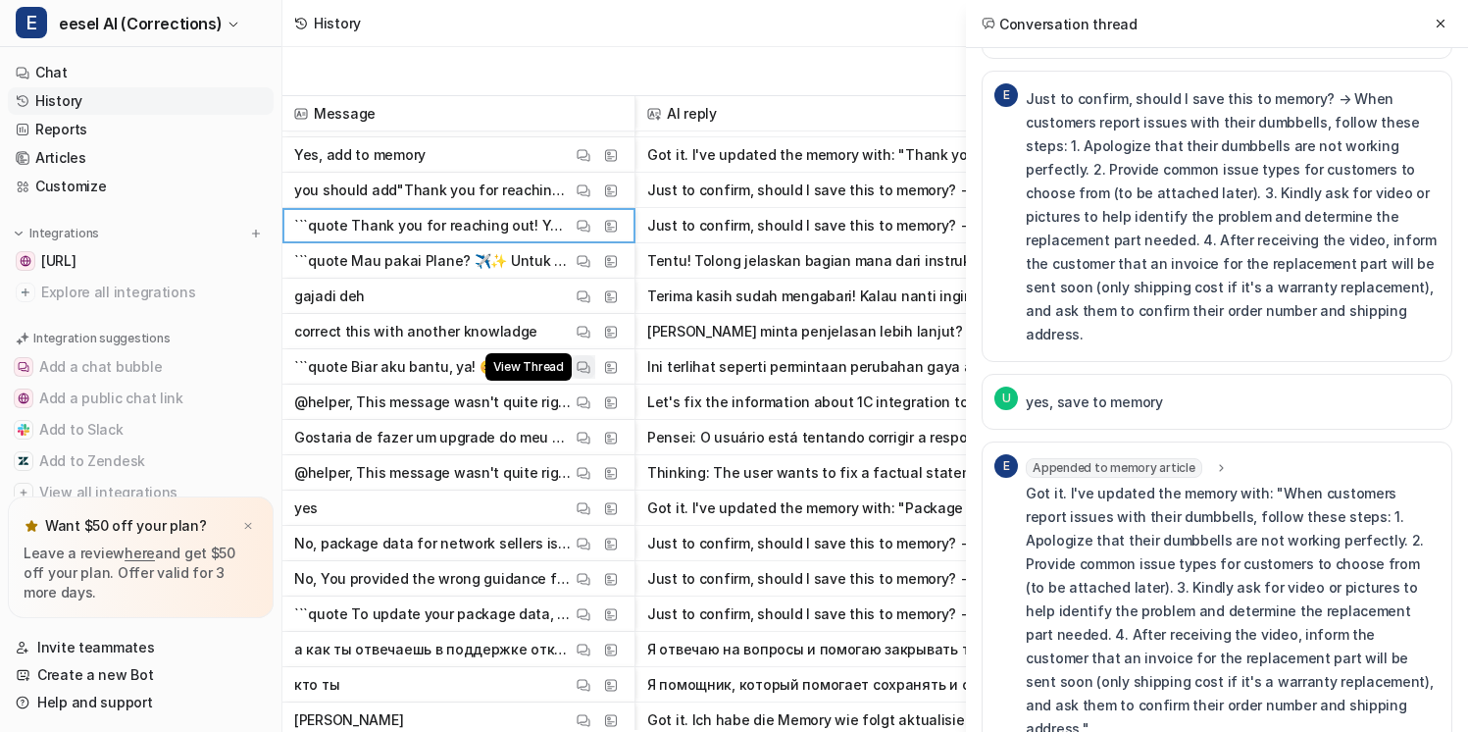
scroll to position [390, 0]
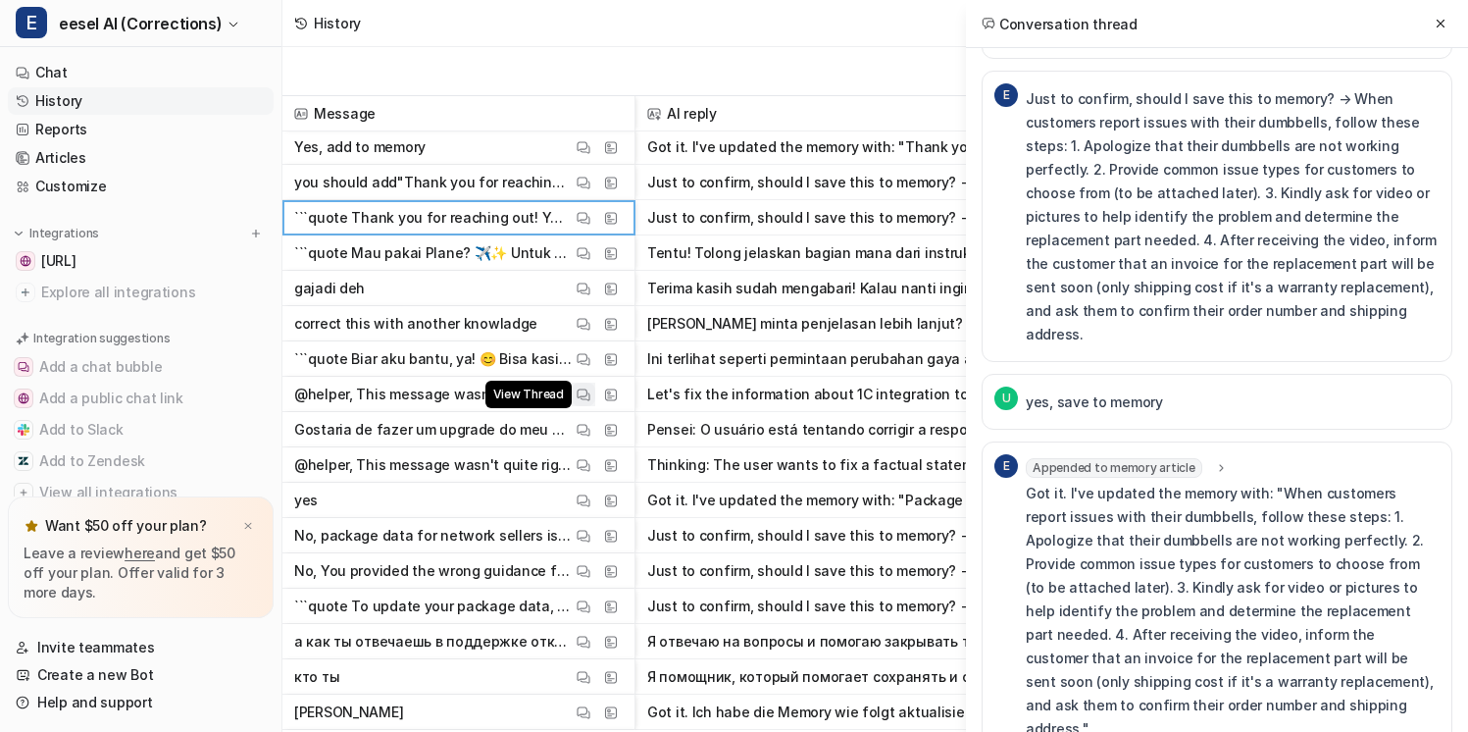
click at [579, 387] on img at bounding box center [584, 394] width 14 height 15
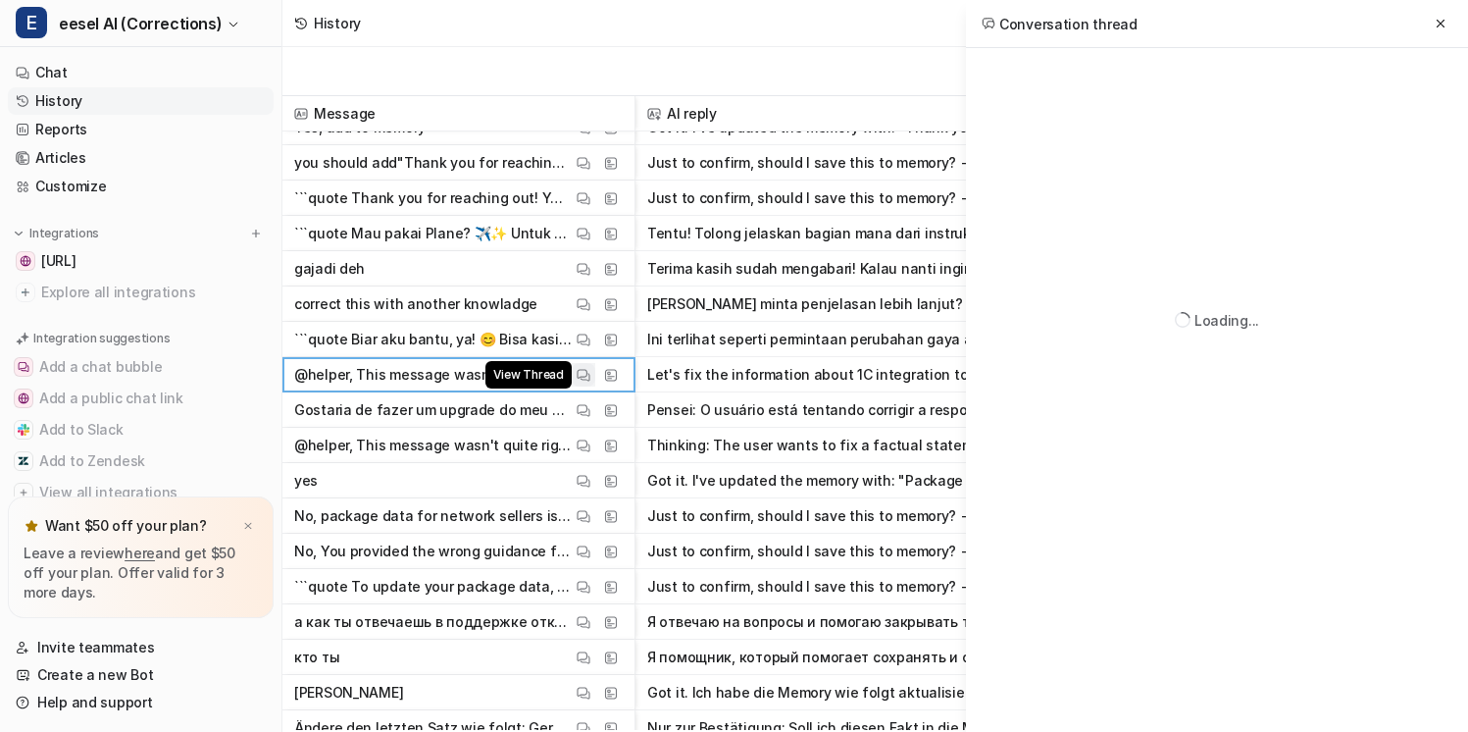
scroll to position [0, 0]
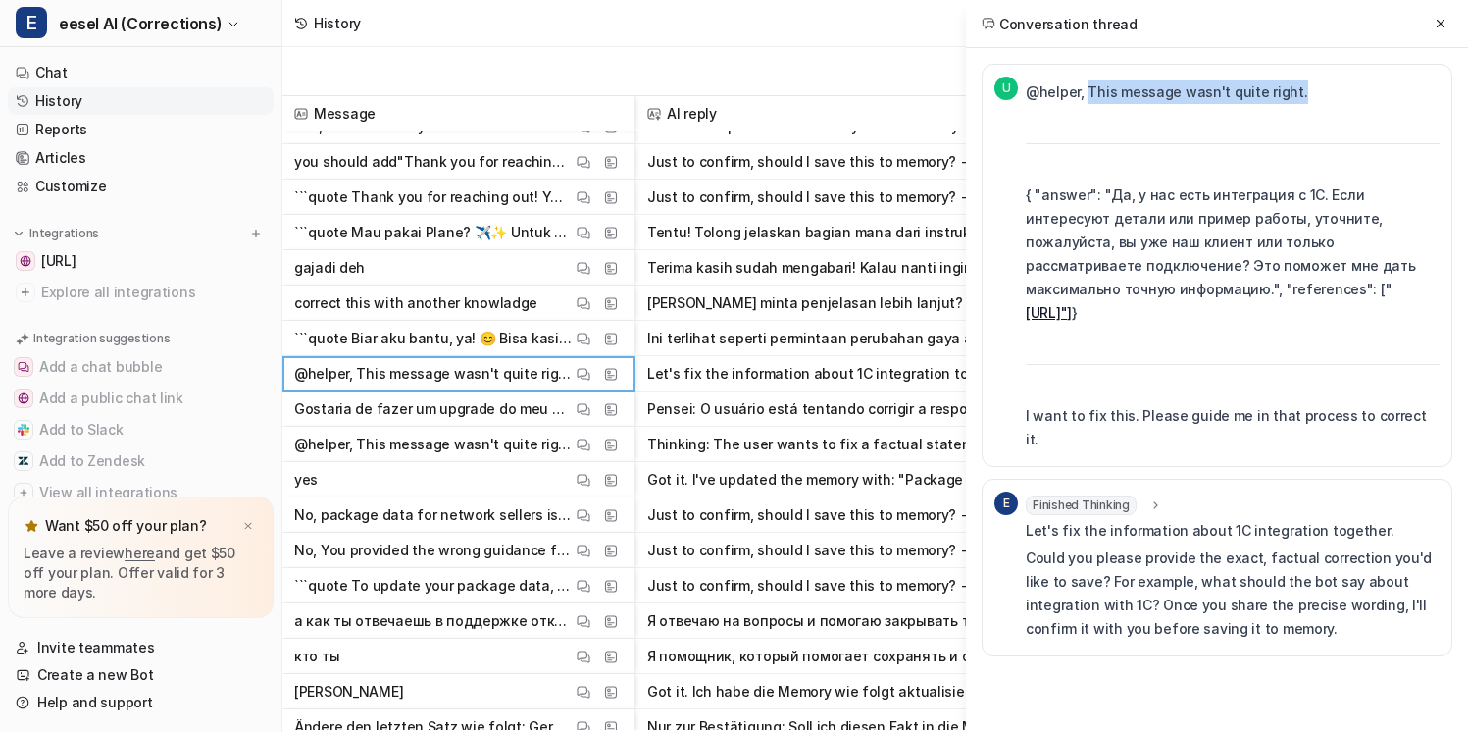
drag, startPoint x: 1087, startPoint y: 88, endPoint x: 1329, endPoint y: 96, distance: 242.4
click at [1329, 96] on p "@helper, This message wasn't quite right." at bounding box center [1233, 92] width 414 height 24
copy p "This message wasn't quite right."
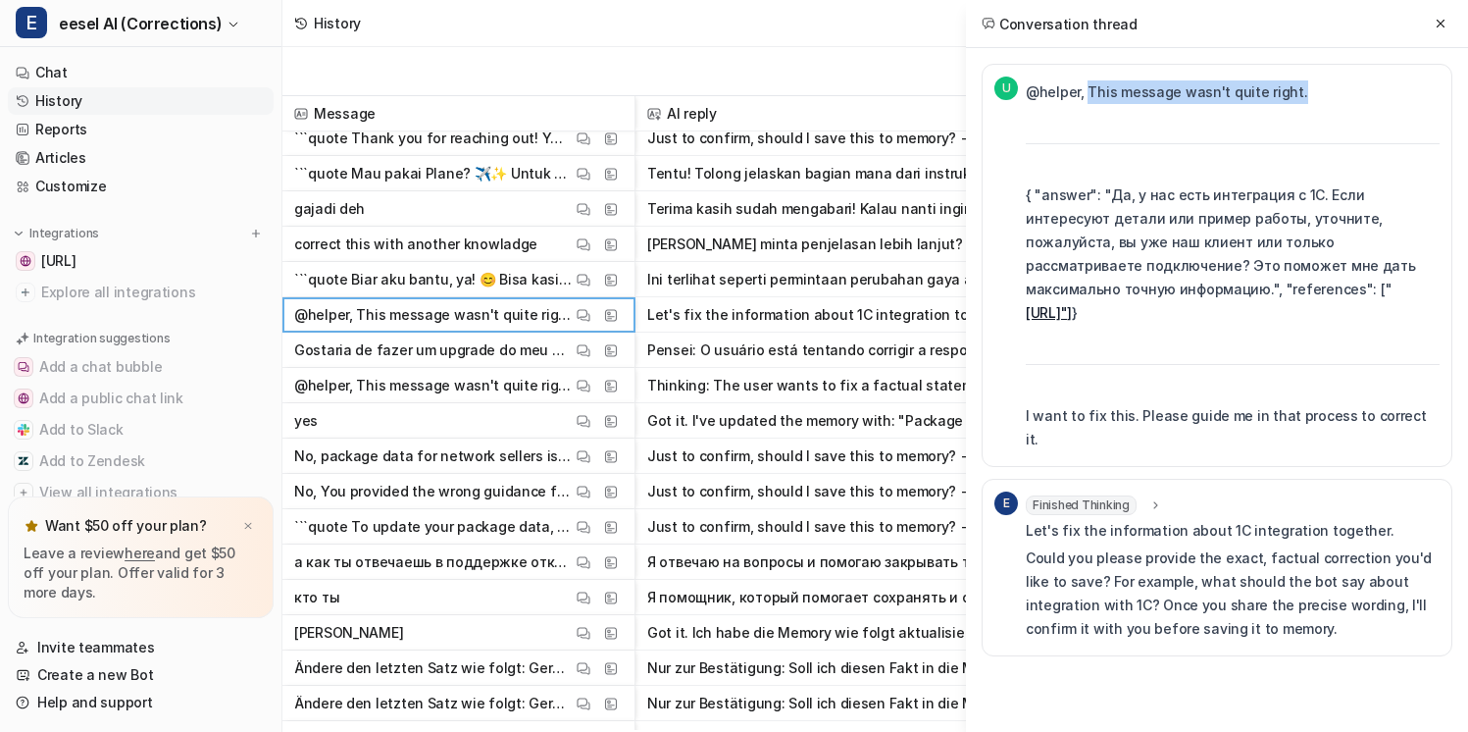
scroll to position [482, 0]
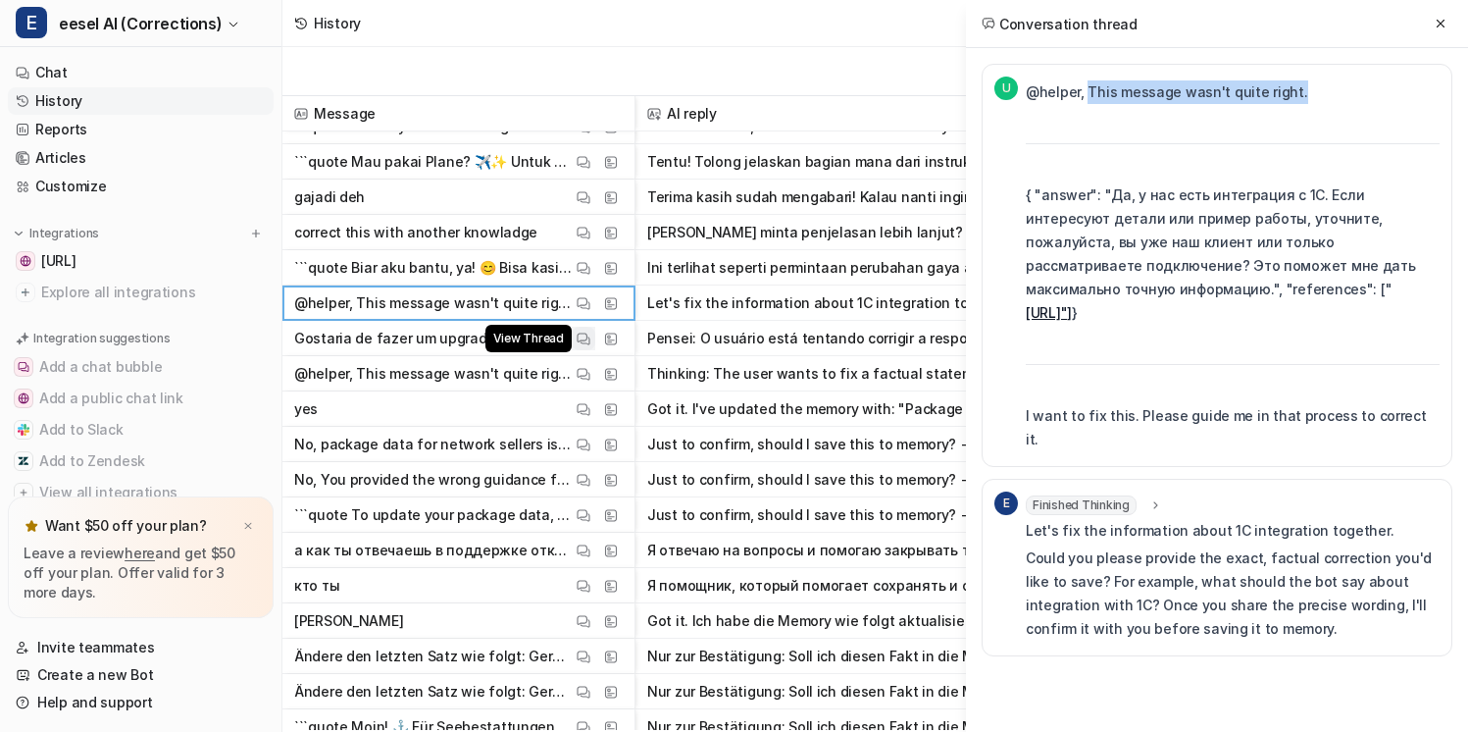
click at [588, 344] on img at bounding box center [584, 338] width 14 height 15
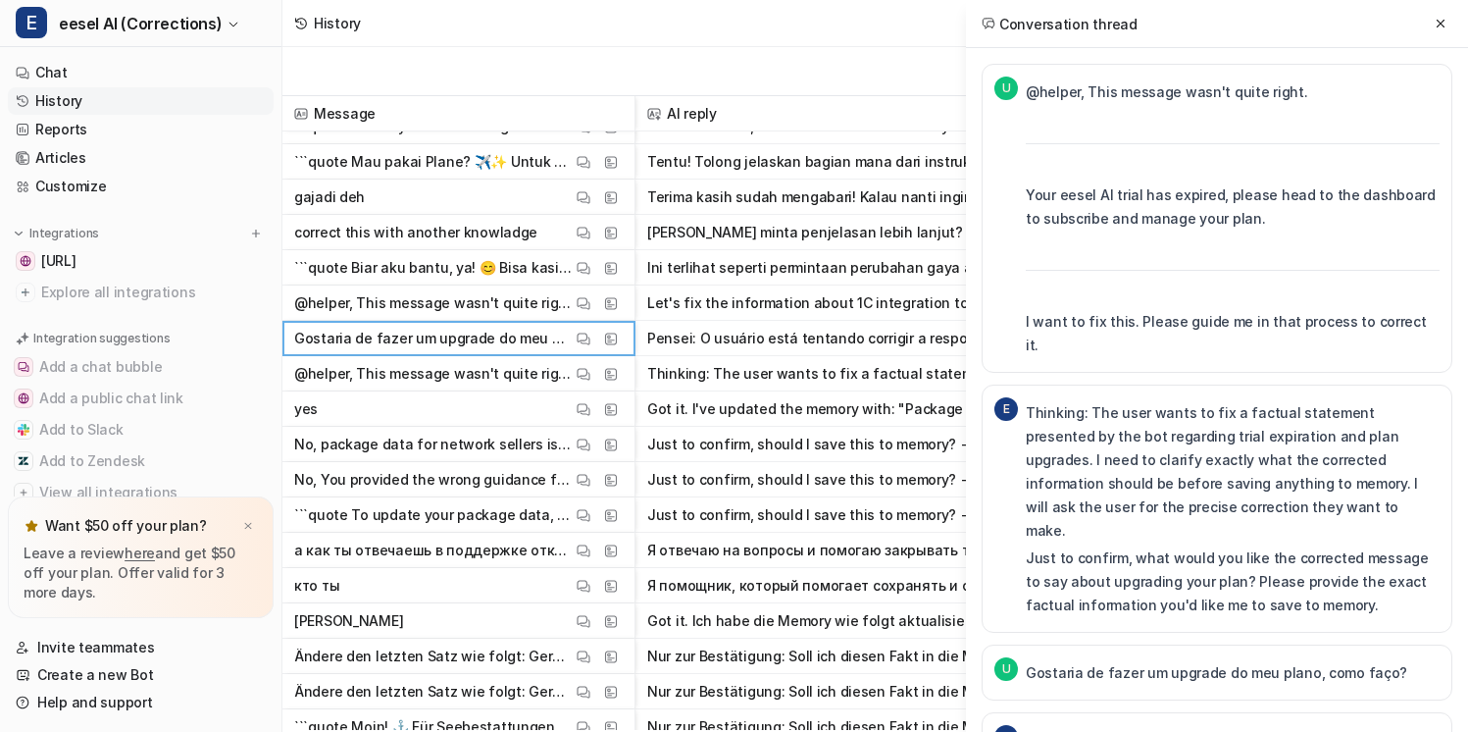
scroll to position [204, 0]
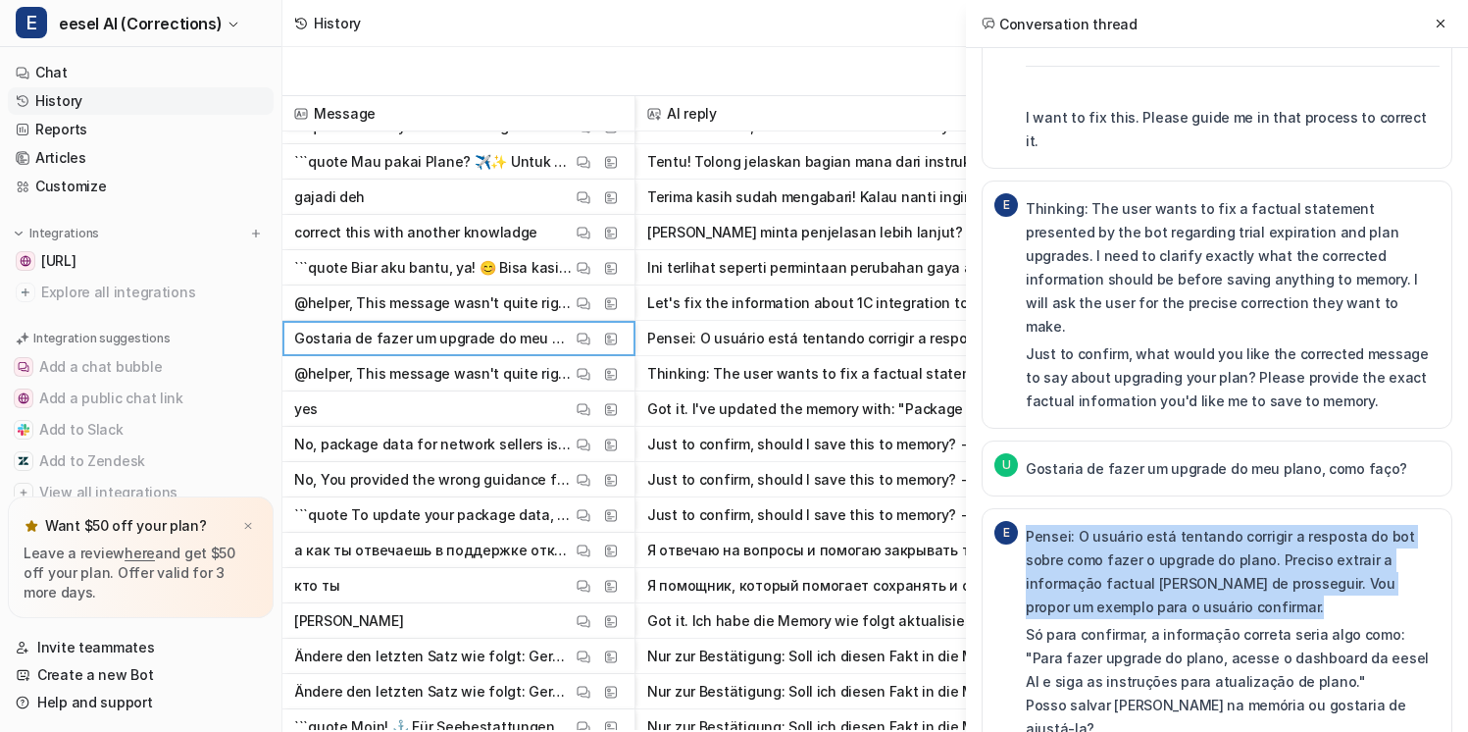
drag, startPoint x: 1215, startPoint y: 560, endPoint x: 1241, endPoint y: 471, distance: 92.8
click at [1241, 508] on div "E Pensei: O usuário está tentando corrigir a resposta do bot sobre como fazer o…" at bounding box center [1217, 632] width 471 height 248
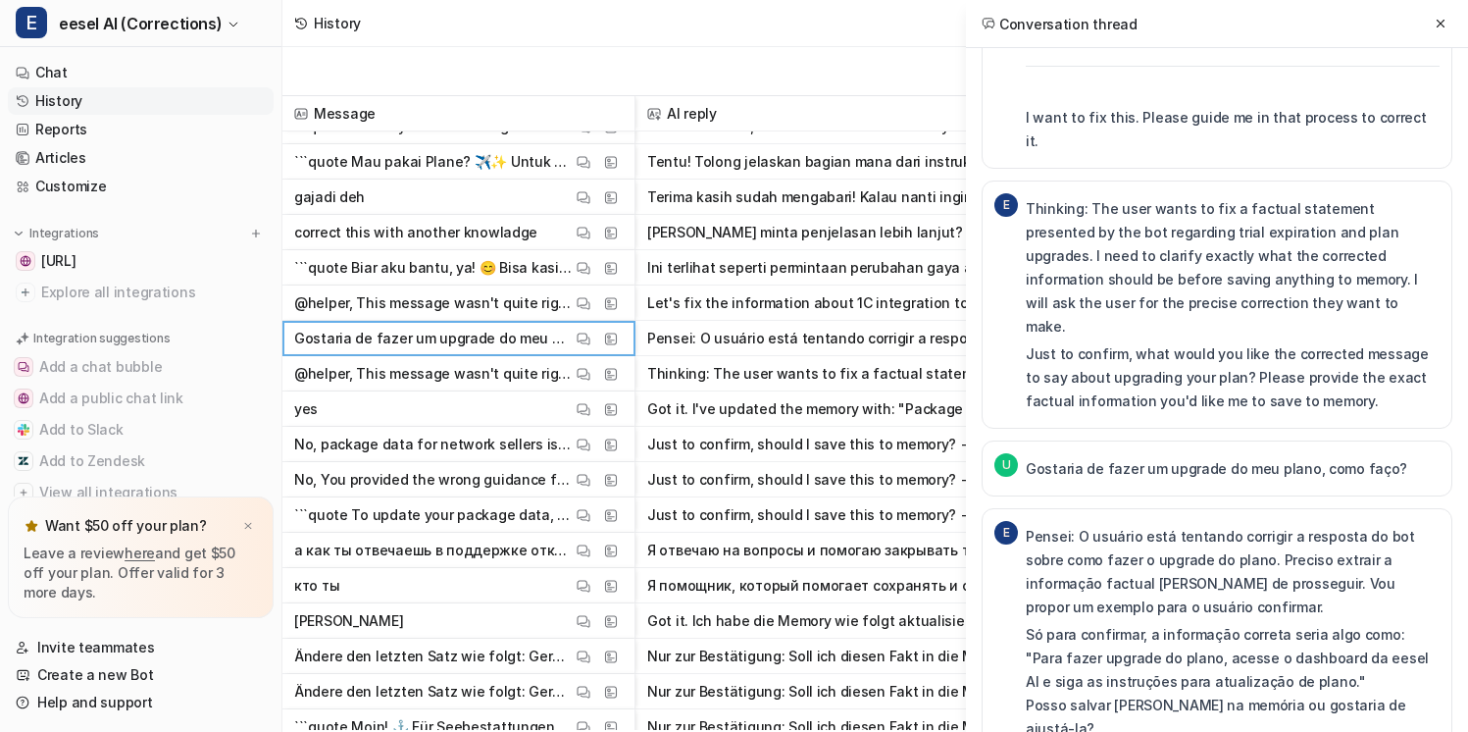
scroll to position [525, 0]
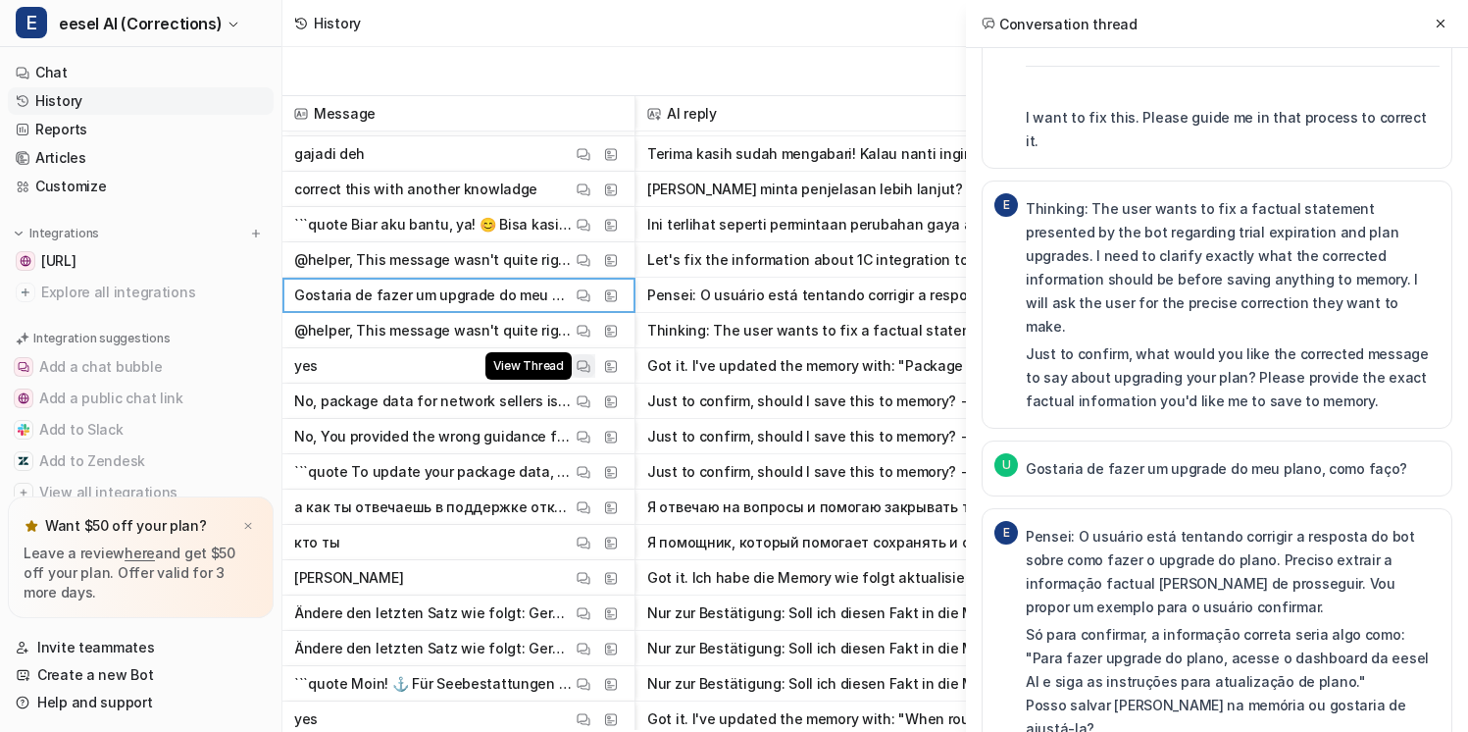
click at [582, 362] on img at bounding box center [584, 366] width 14 height 15
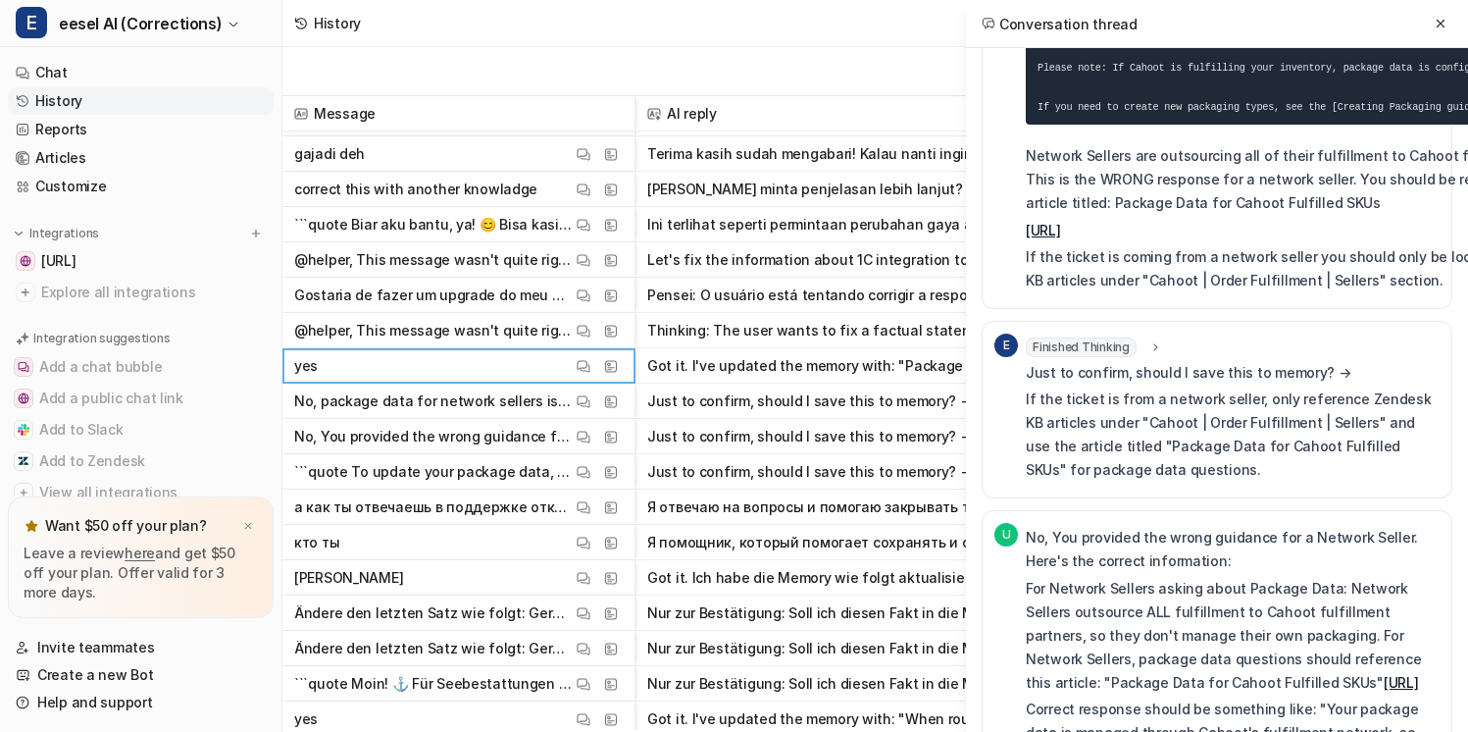
scroll to position [146, 0]
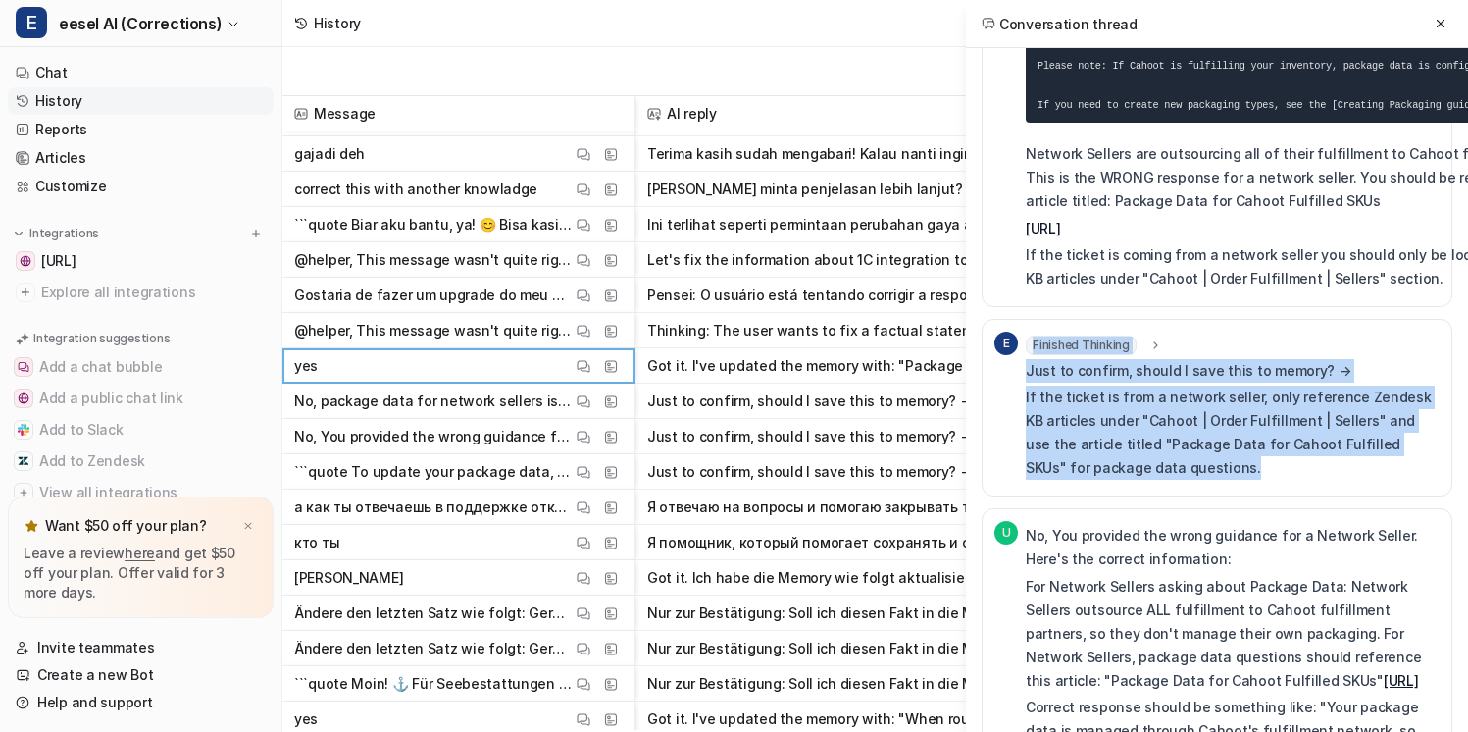
drag, startPoint x: 1009, startPoint y: 390, endPoint x: 1189, endPoint y: 463, distance: 193.6
click at [1193, 463] on div "E Finished Thinking thought : "User is correcting a factual process for network…" at bounding box center [1216, 407] width 445 height 152
click at [1189, 463] on p "If the ticket is from a network seller, only reference Zendesk KB articles unde…" at bounding box center [1233, 432] width 414 height 94
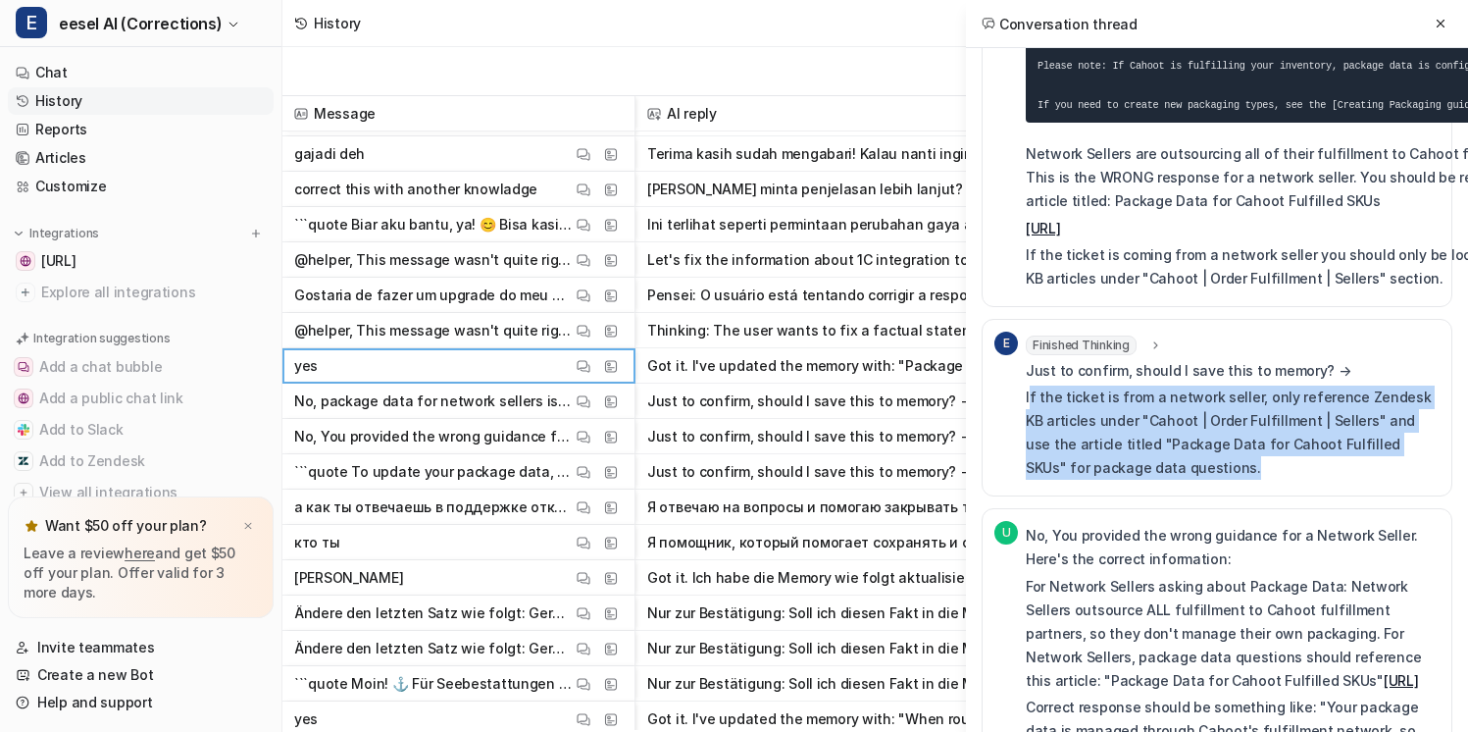
drag, startPoint x: 1198, startPoint y: 463, endPoint x: 1027, endPoint y: 400, distance: 182.7
click at [1027, 400] on p "If the ticket is from a network seller, only reference Zendesk KB articles unde…" at bounding box center [1233, 432] width 414 height 94
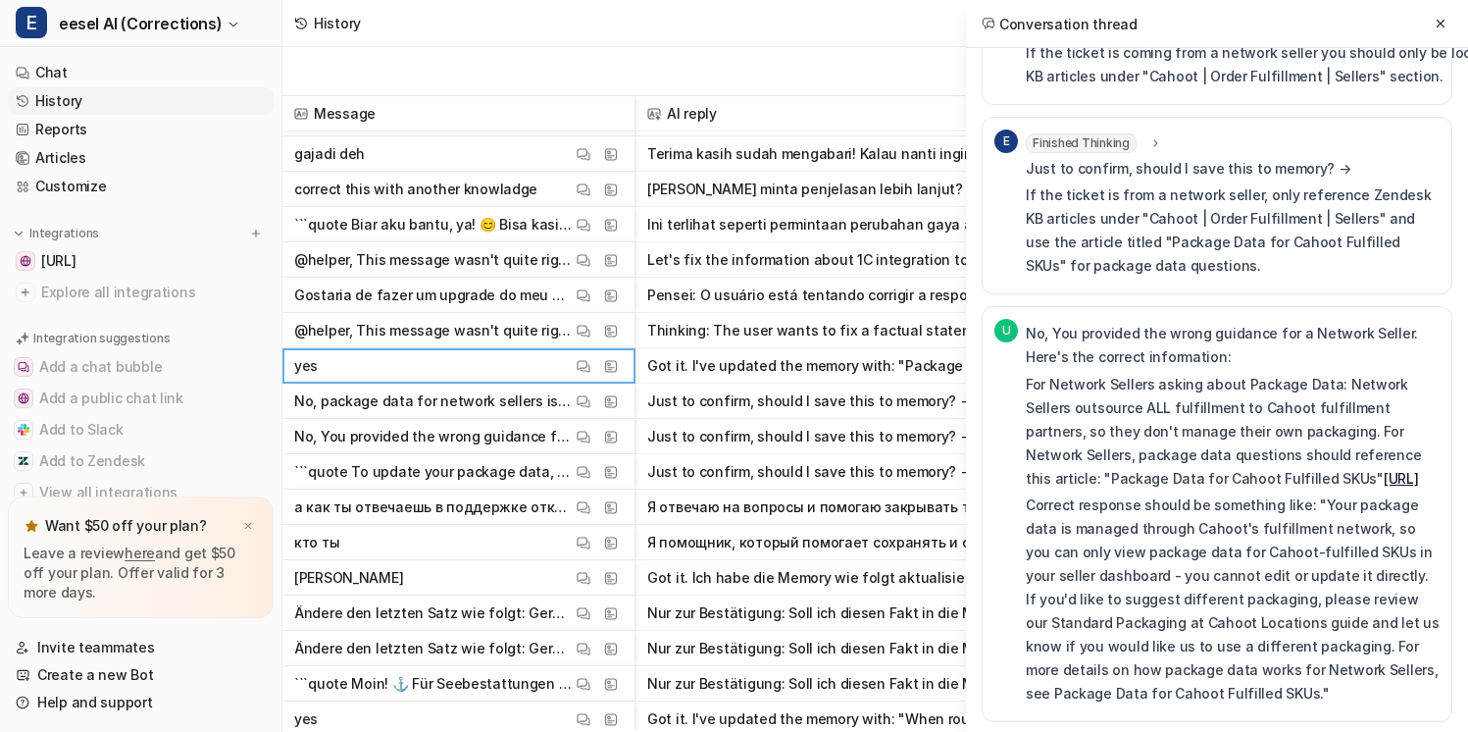
scroll to position [369, 0]
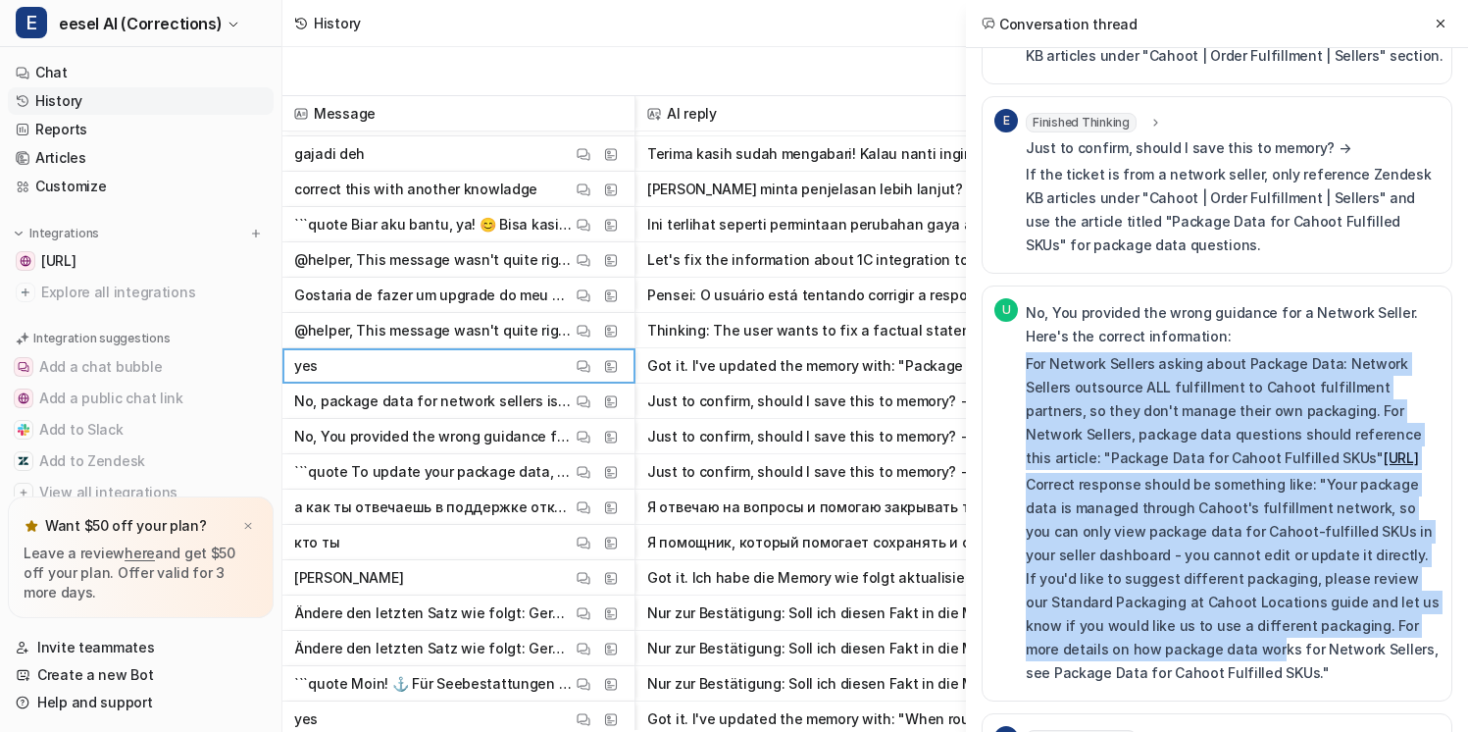
drag, startPoint x: 1027, startPoint y: 361, endPoint x: 1172, endPoint y: 682, distance: 352.0
click at [1172, 682] on div "No, You provided the wrong guidance for a Network Seller. Here's the correct in…" at bounding box center [1233, 492] width 414 height 383
click at [1172, 682] on p "Correct response should be something like: "Your package data is managed throug…" at bounding box center [1233, 579] width 414 height 212
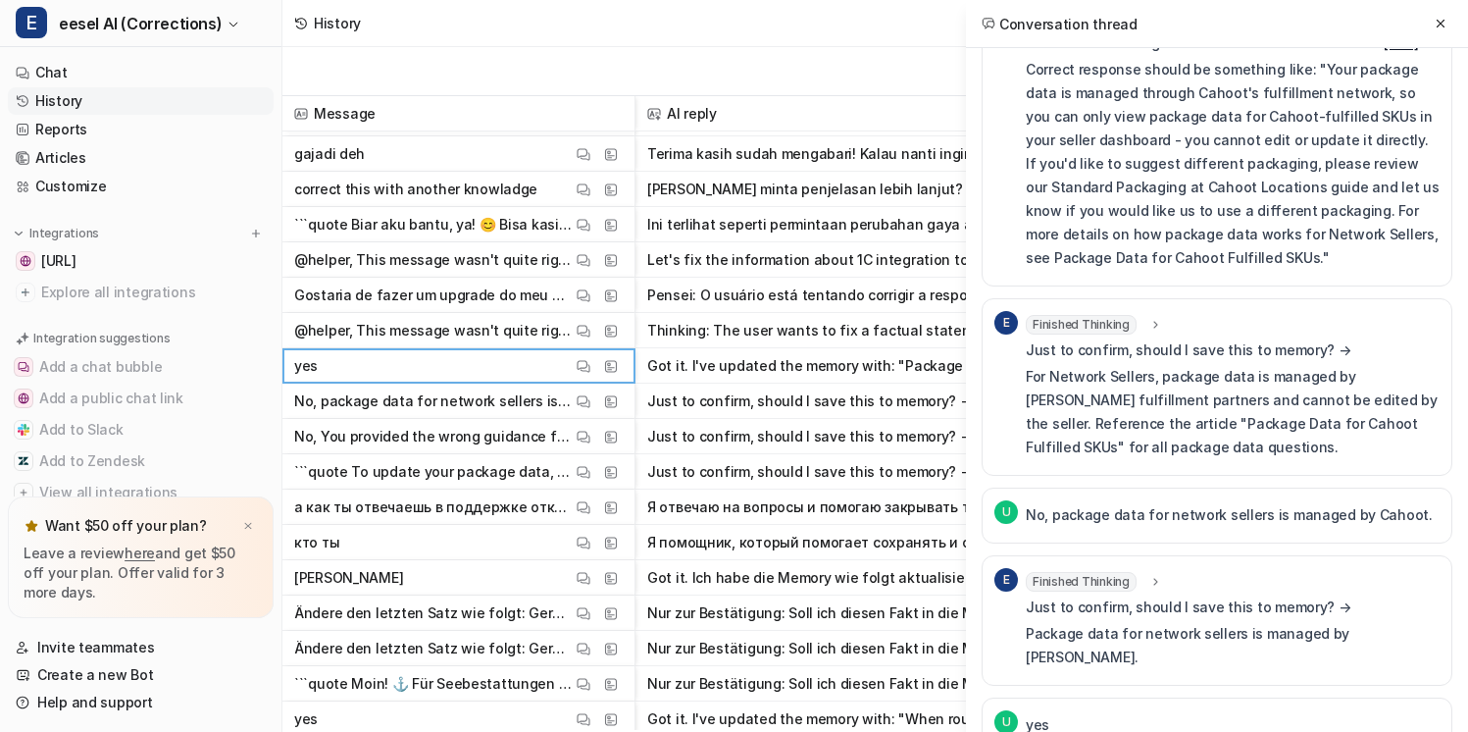
scroll to position [787, 0]
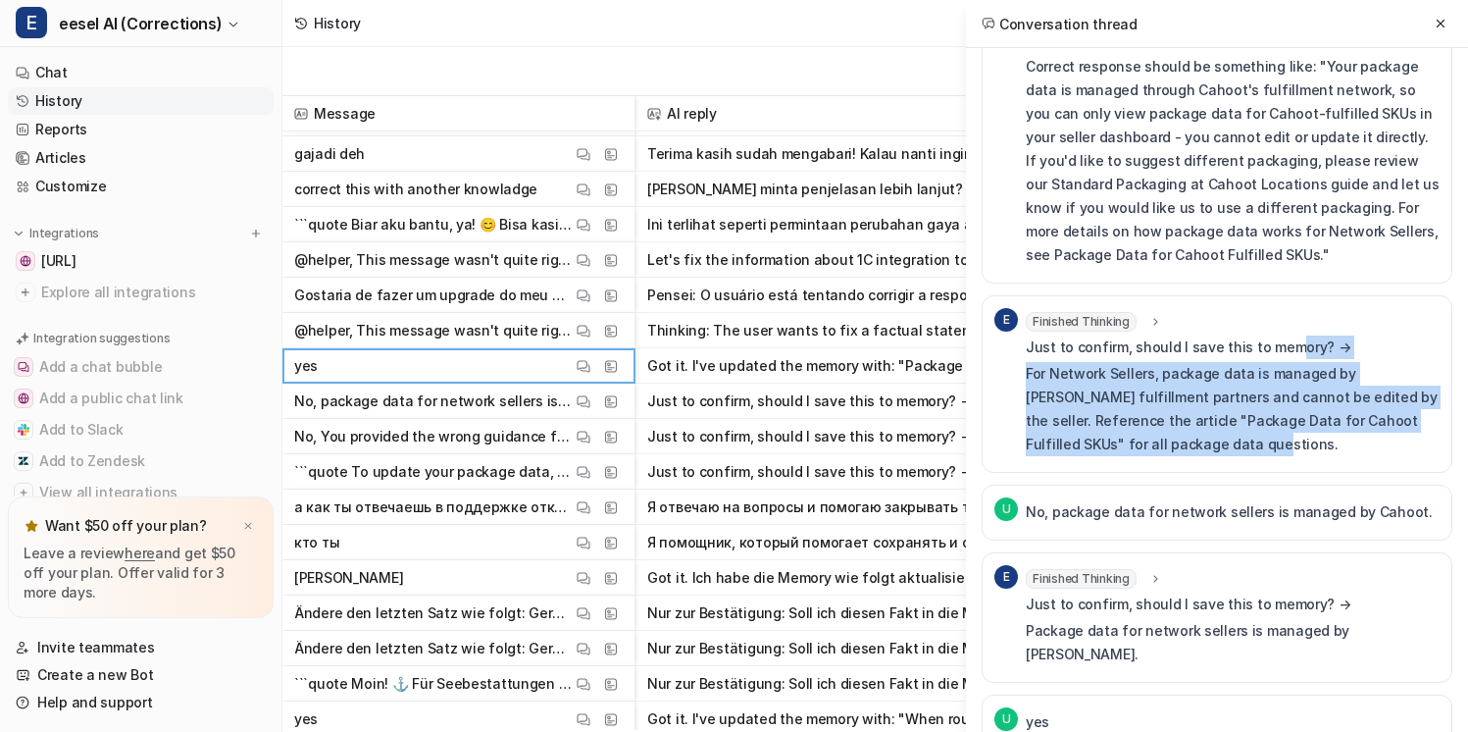
drag, startPoint x: 1247, startPoint y: 466, endPoint x: 1283, endPoint y: 379, distance: 94.5
click at [1283, 379] on div "Just to confirm, should I save this to memory? → For Network Sellers, package d…" at bounding box center [1233, 396] width 414 height 122
click at [1283, 359] on p "Just to confirm, should I save this to memory? →" at bounding box center [1233, 347] width 414 height 24
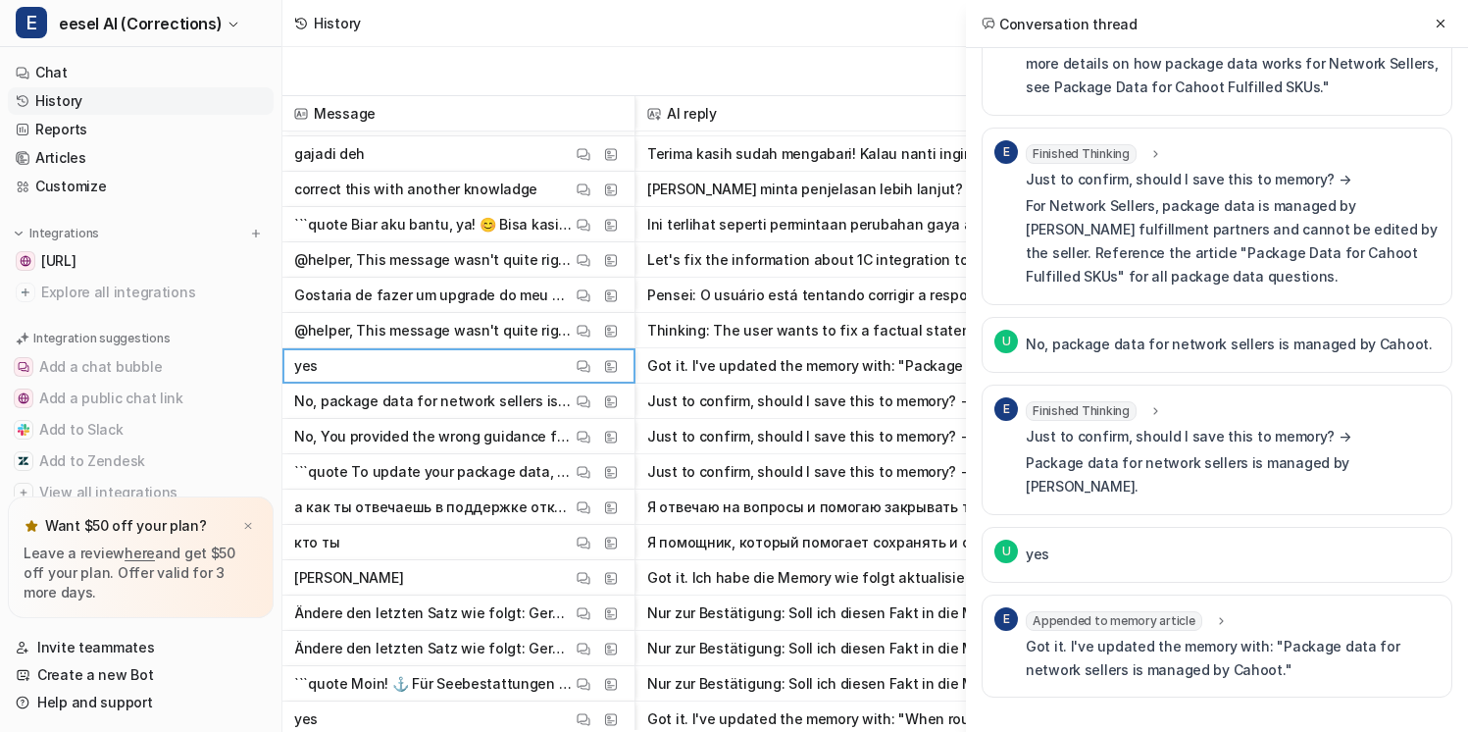
scroll to position [966, 0]
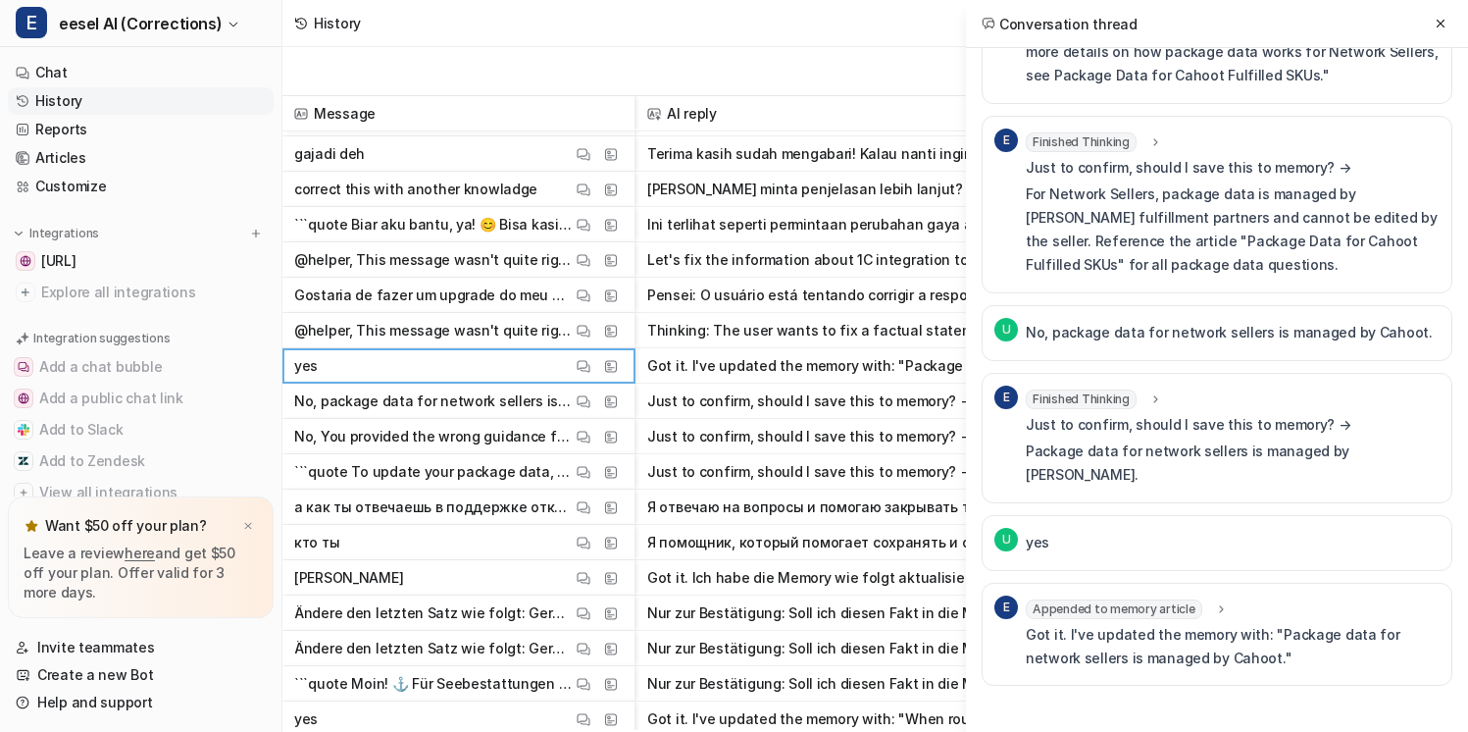
click at [1256, 481] on p "Package data for network sellers is managed by [PERSON_NAME]." at bounding box center [1233, 462] width 414 height 47
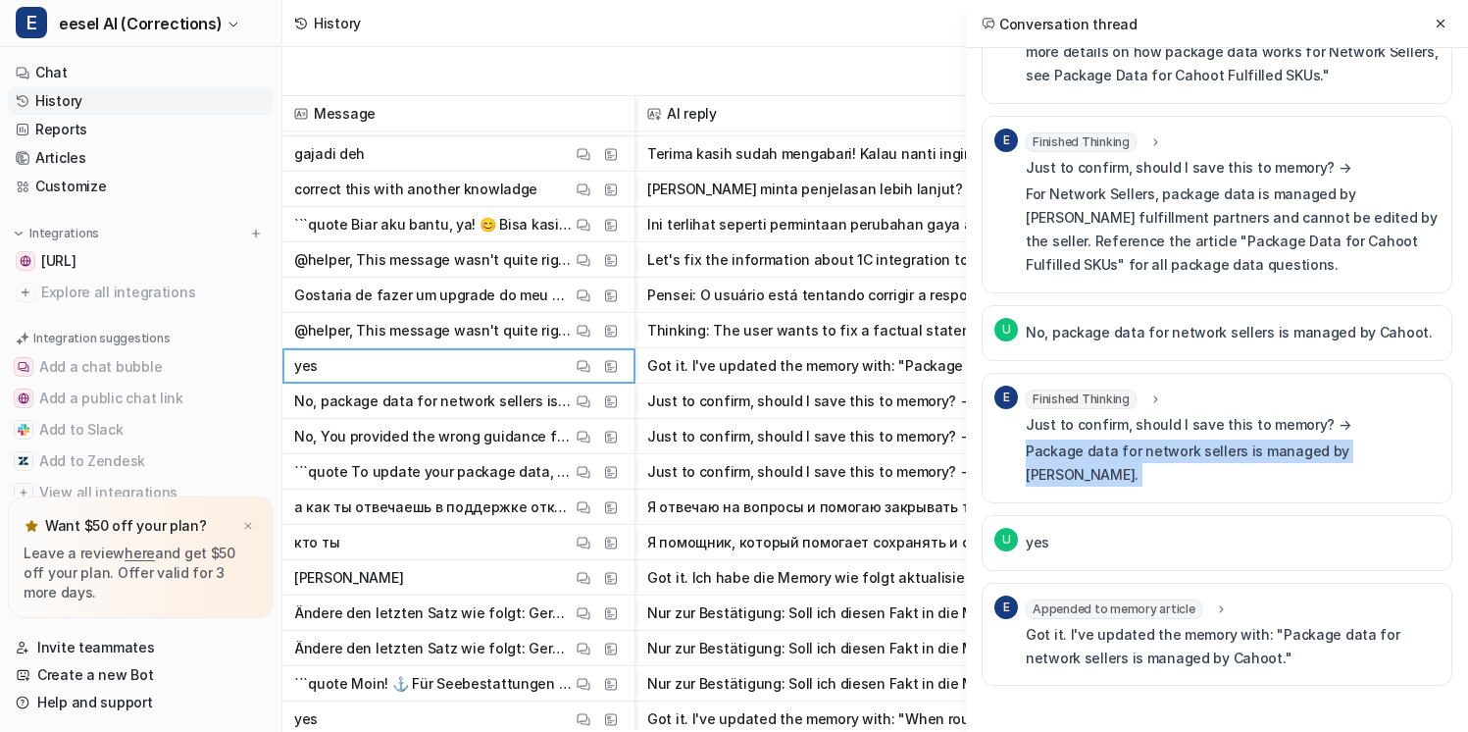
click at [1256, 481] on p "Package data for network sellers is managed by [PERSON_NAME]." at bounding box center [1233, 462] width 414 height 47
click at [1268, 479] on p "Package data for network sellers is managed by [PERSON_NAME]." at bounding box center [1233, 462] width 414 height 47
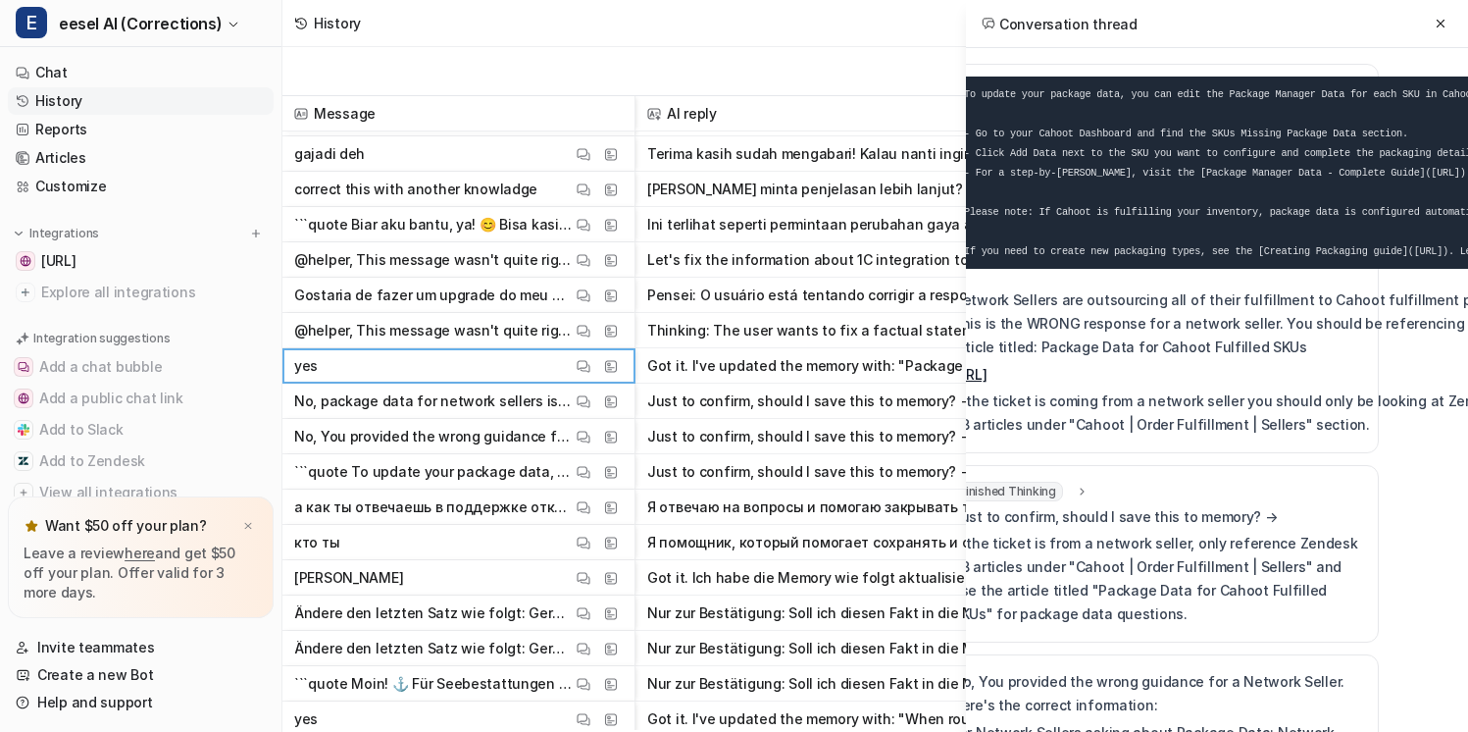
scroll to position [0, 0]
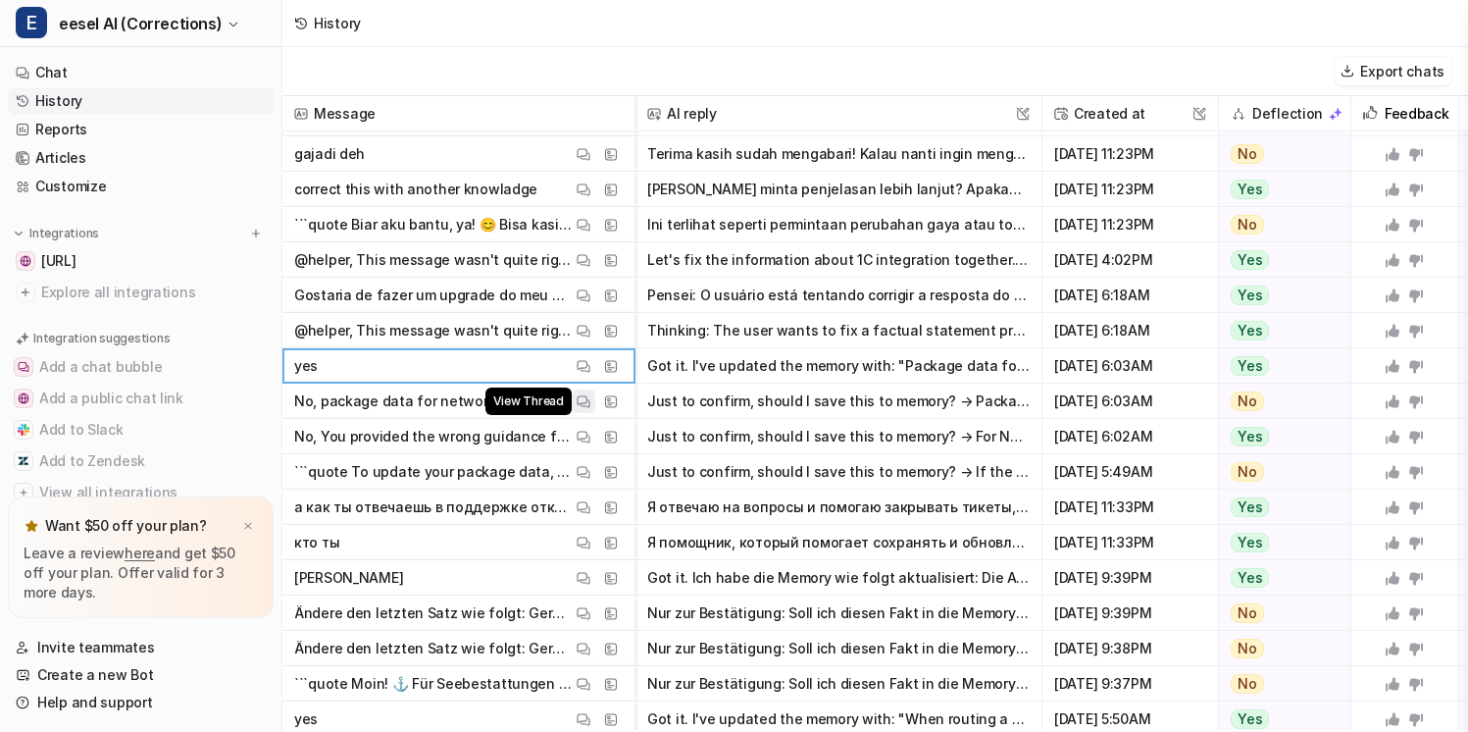
click at [579, 404] on img at bounding box center [584, 401] width 14 height 15
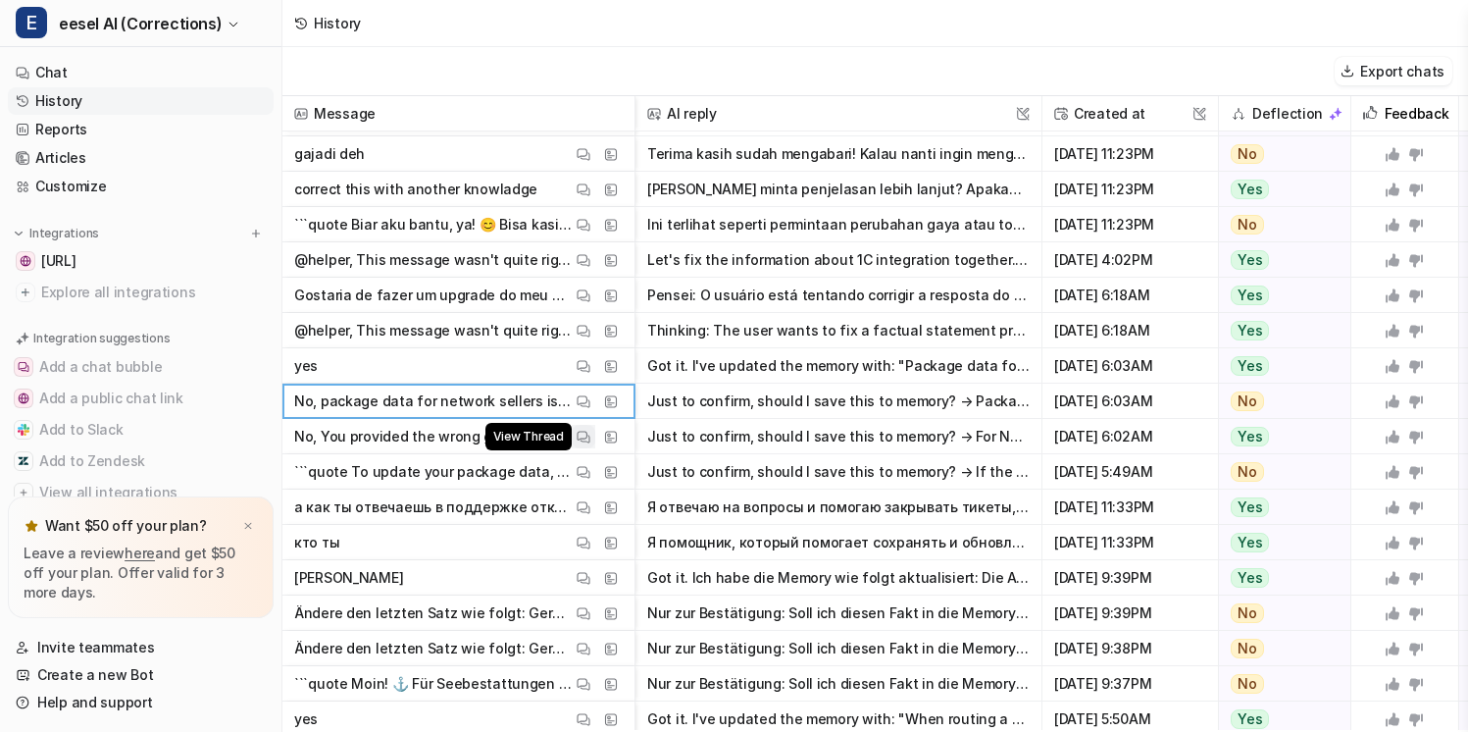
click at [583, 433] on img at bounding box center [584, 437] width 14 height 15
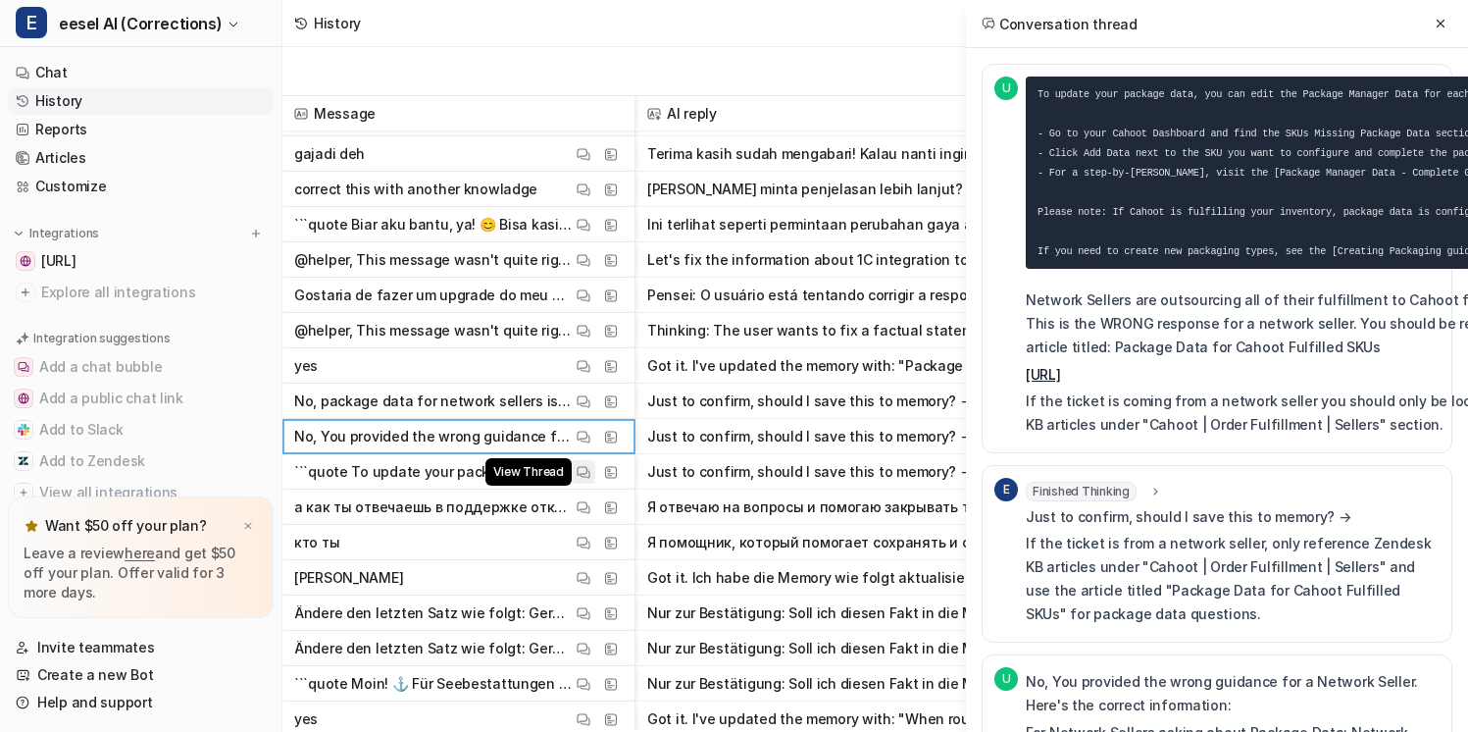
click at [578, 472] on img at bounding box center [584, 472] width 14 height 15
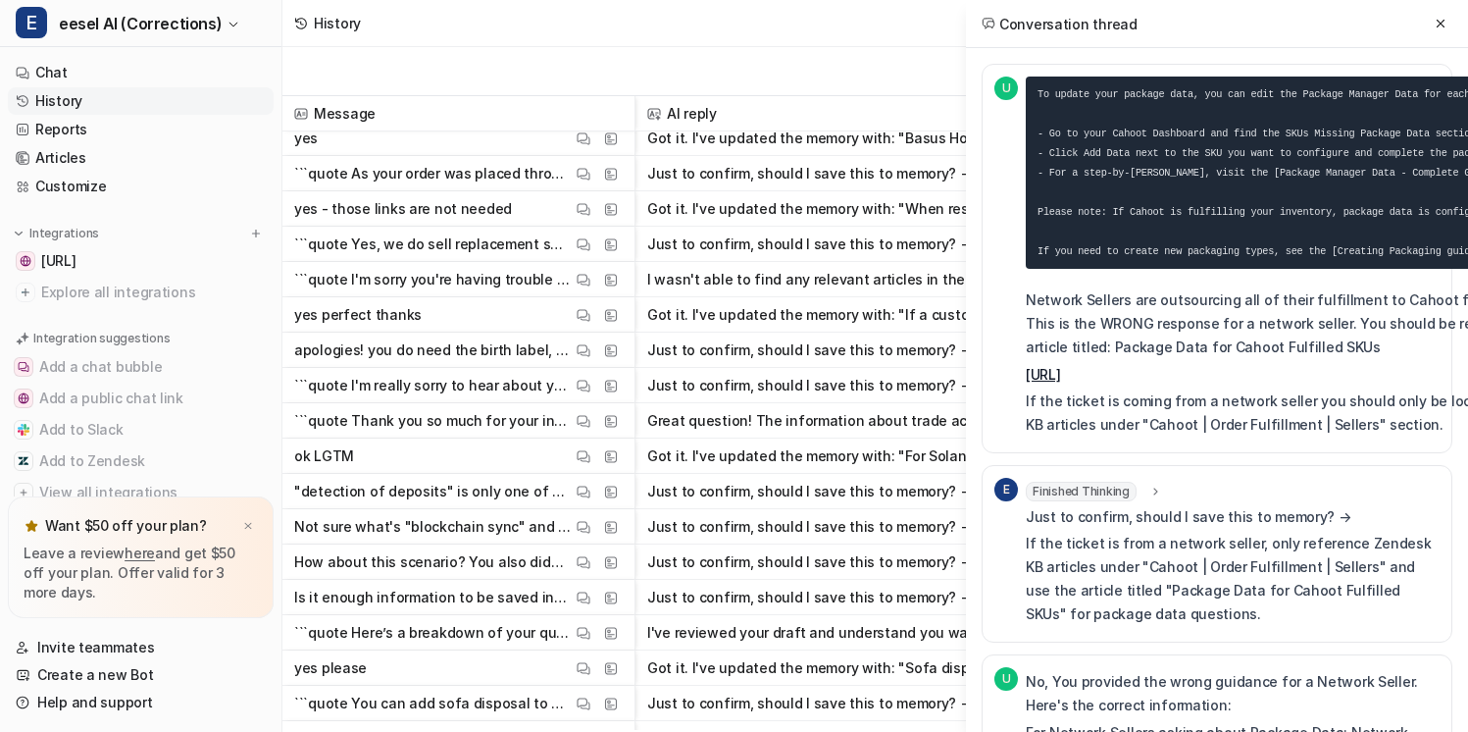
scroll to position [1289, 0]
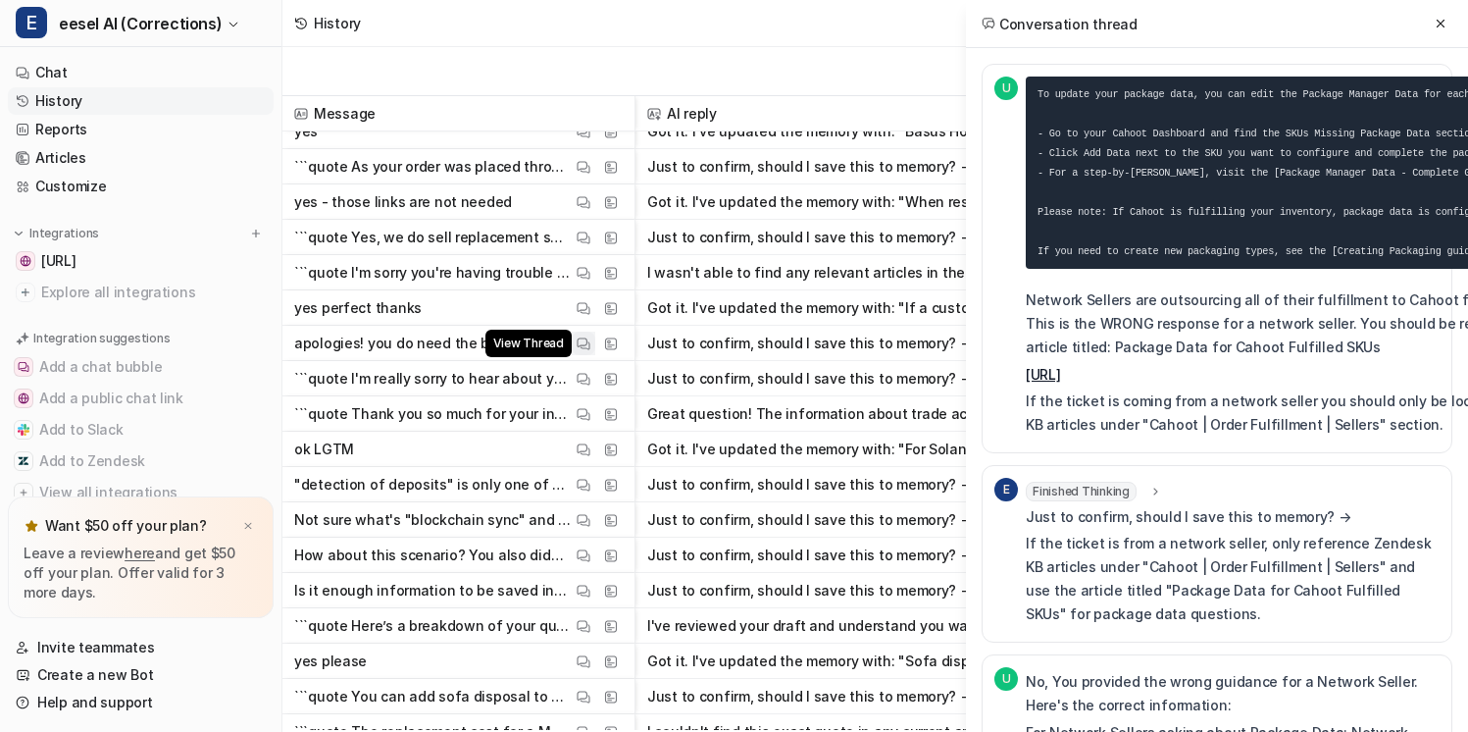
click at [588, 351] on button "View Thread" at bounding box center [584, 343] width 24 height 24
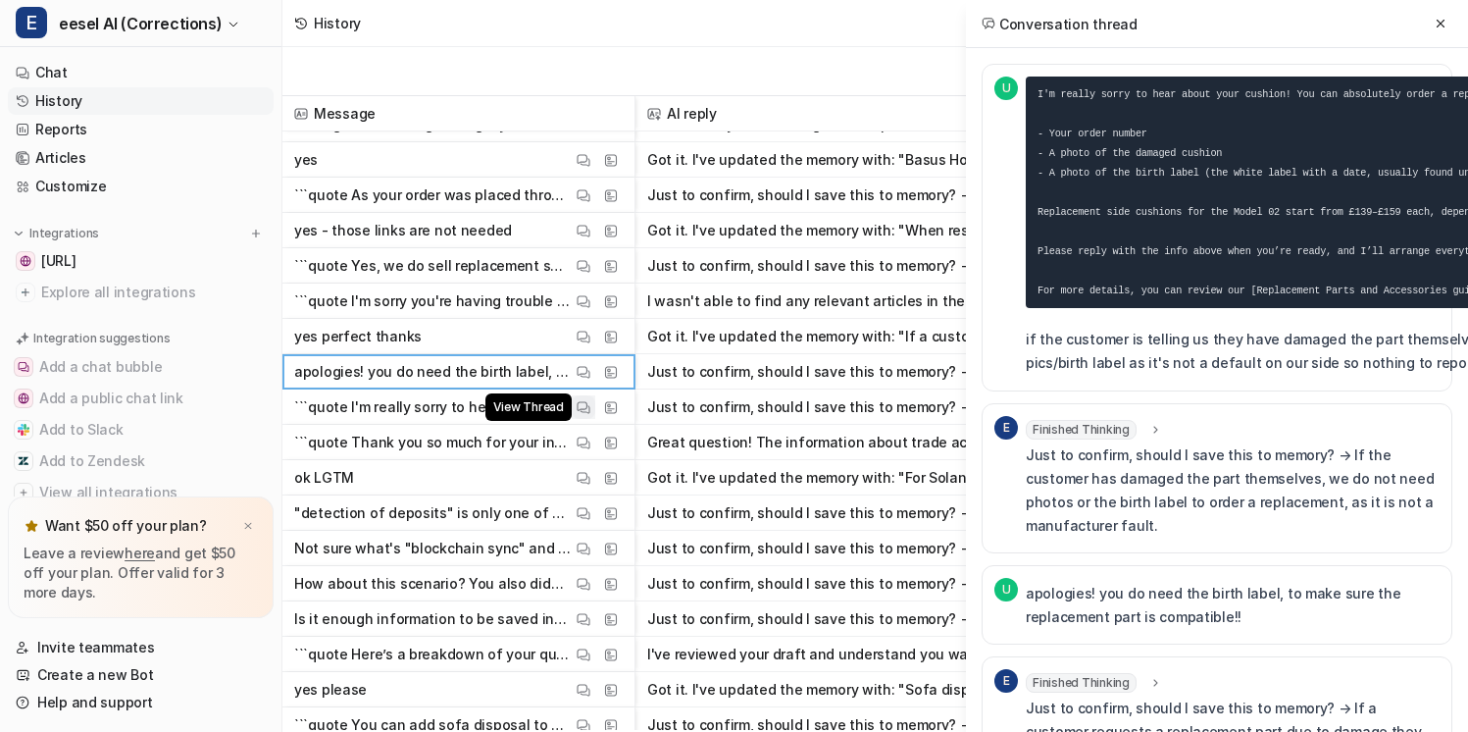
scroll to position [1217, 0]
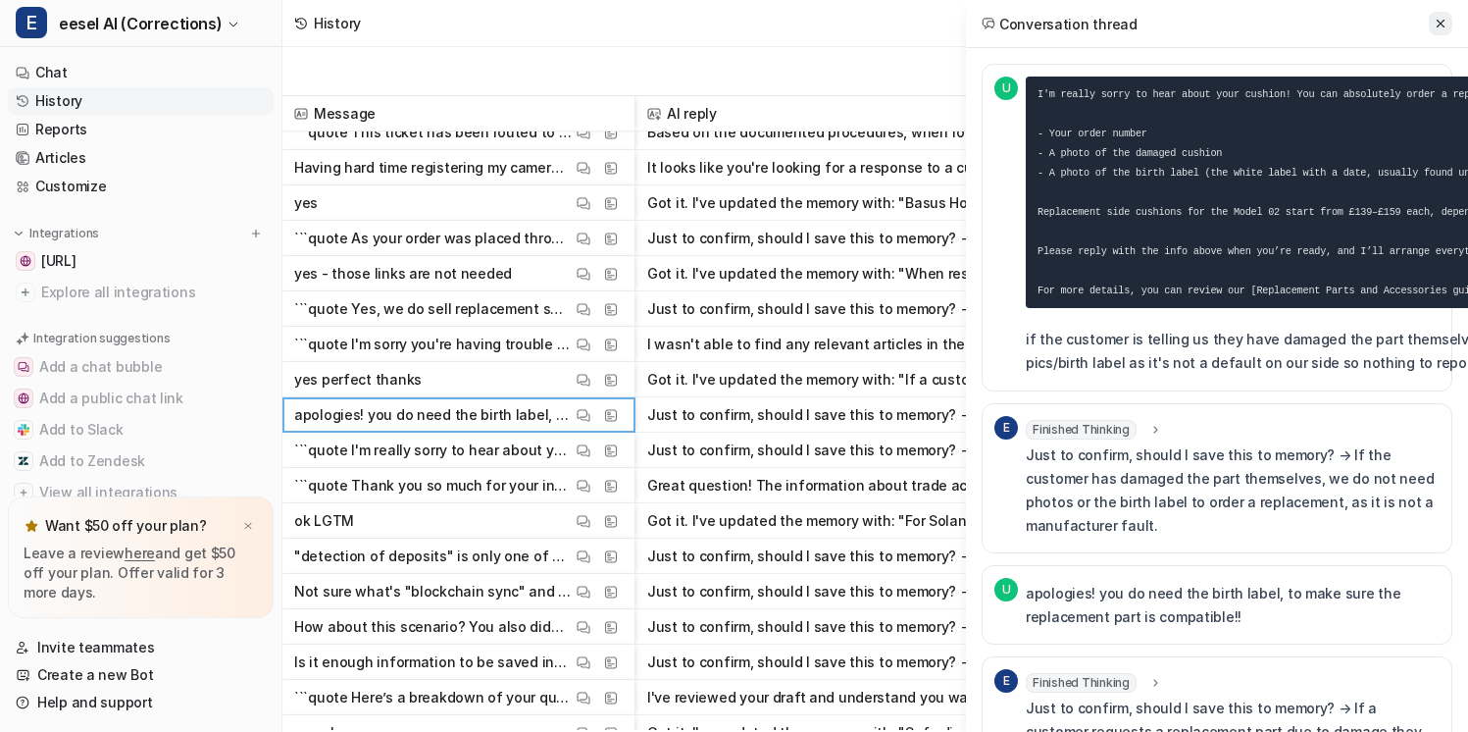
click at [1438, 21] on icon at bounding box center [1441, 24] width 8 height 8
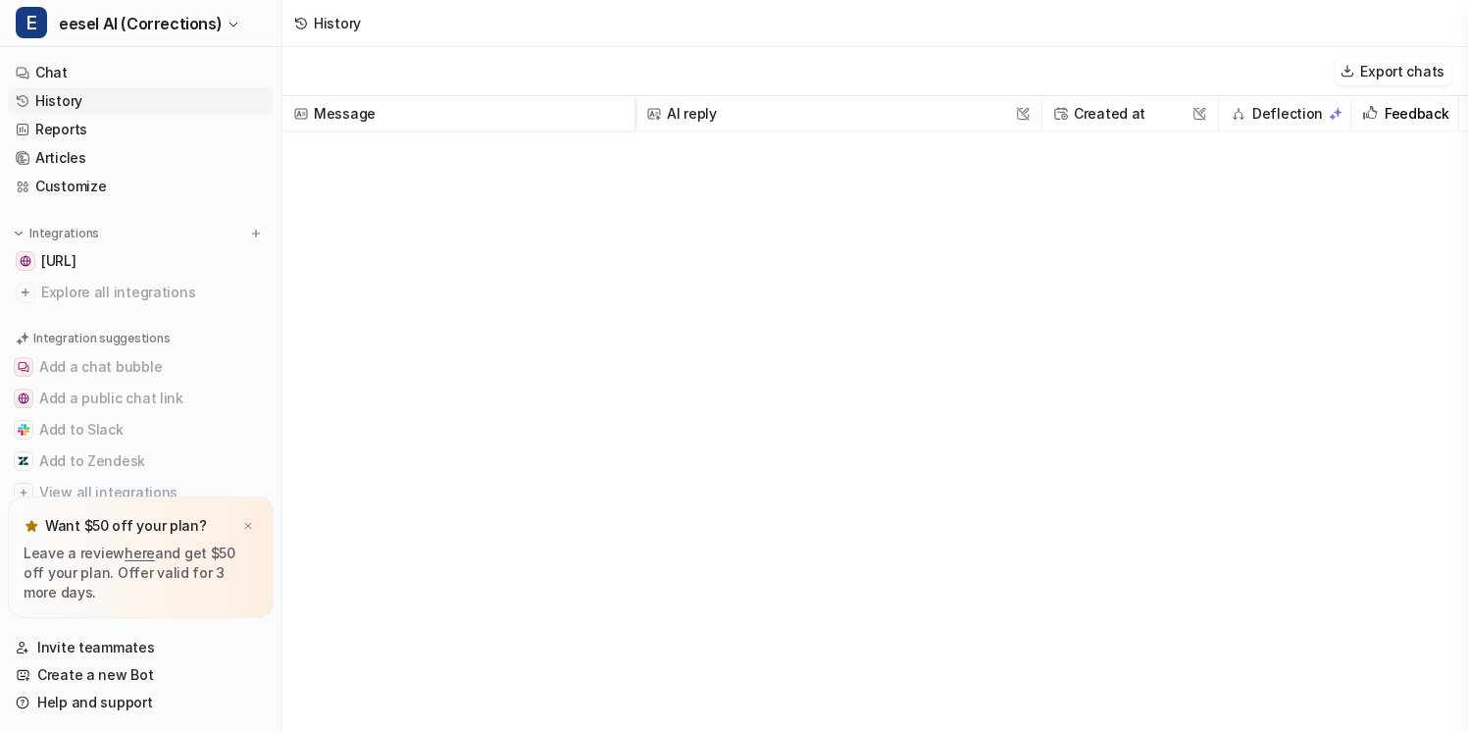
scroll to position [0, 0]
